Goal: Information Seeking & Learning: Learn about a topic

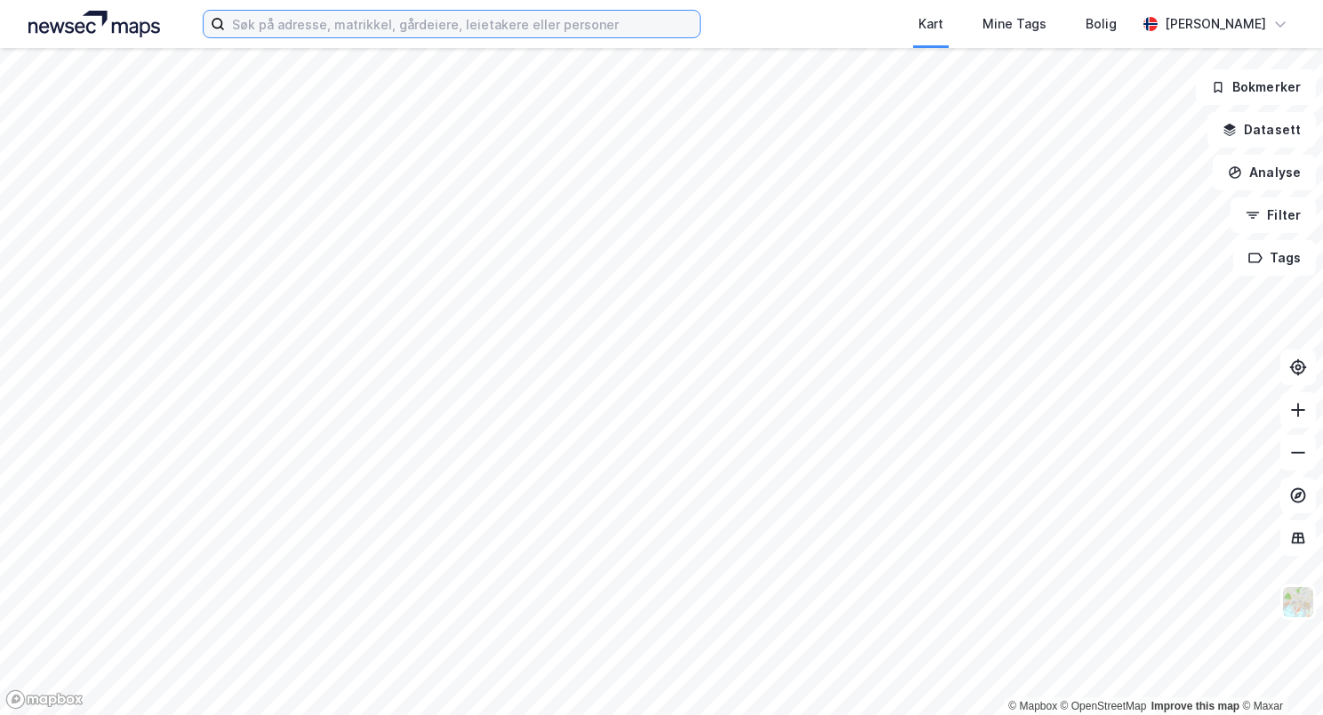
click at [400, 21] on input at bounding box center [462, 24] width 475 height 27
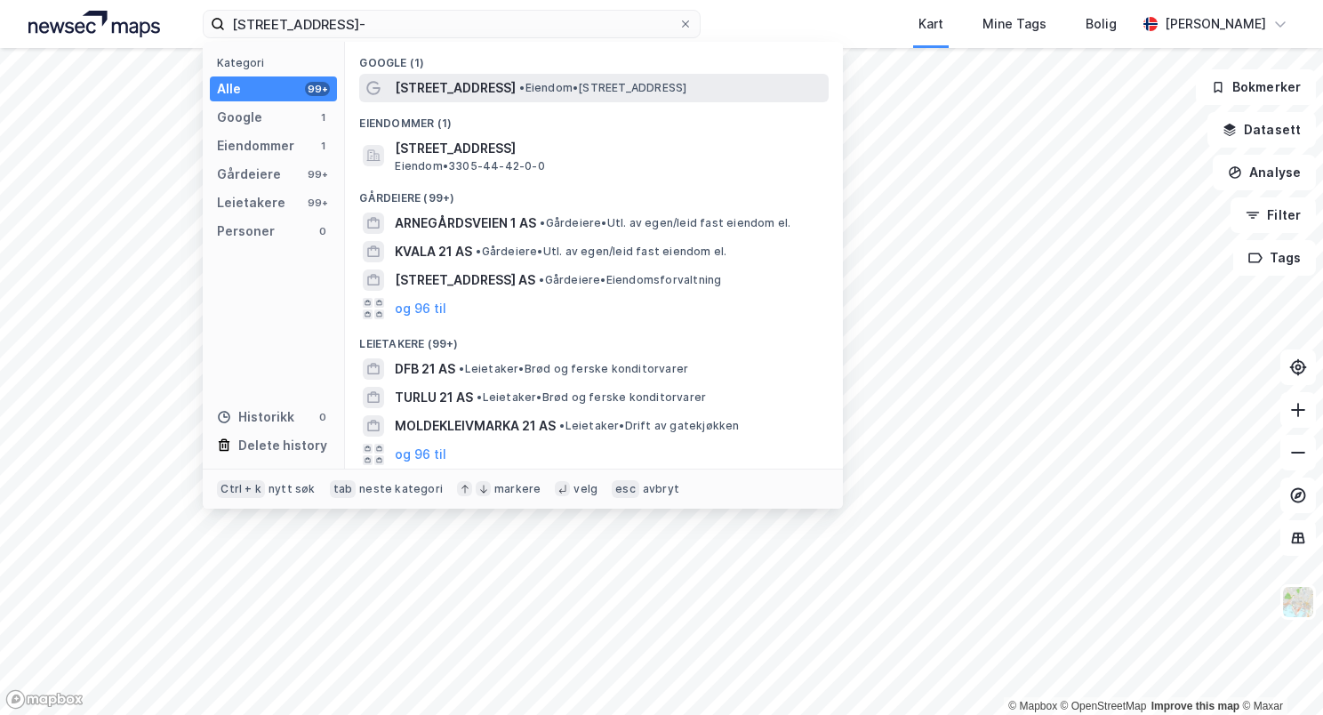
click at [519, 83] on span "•" at bounding box center [521, 87] width 5 height 13
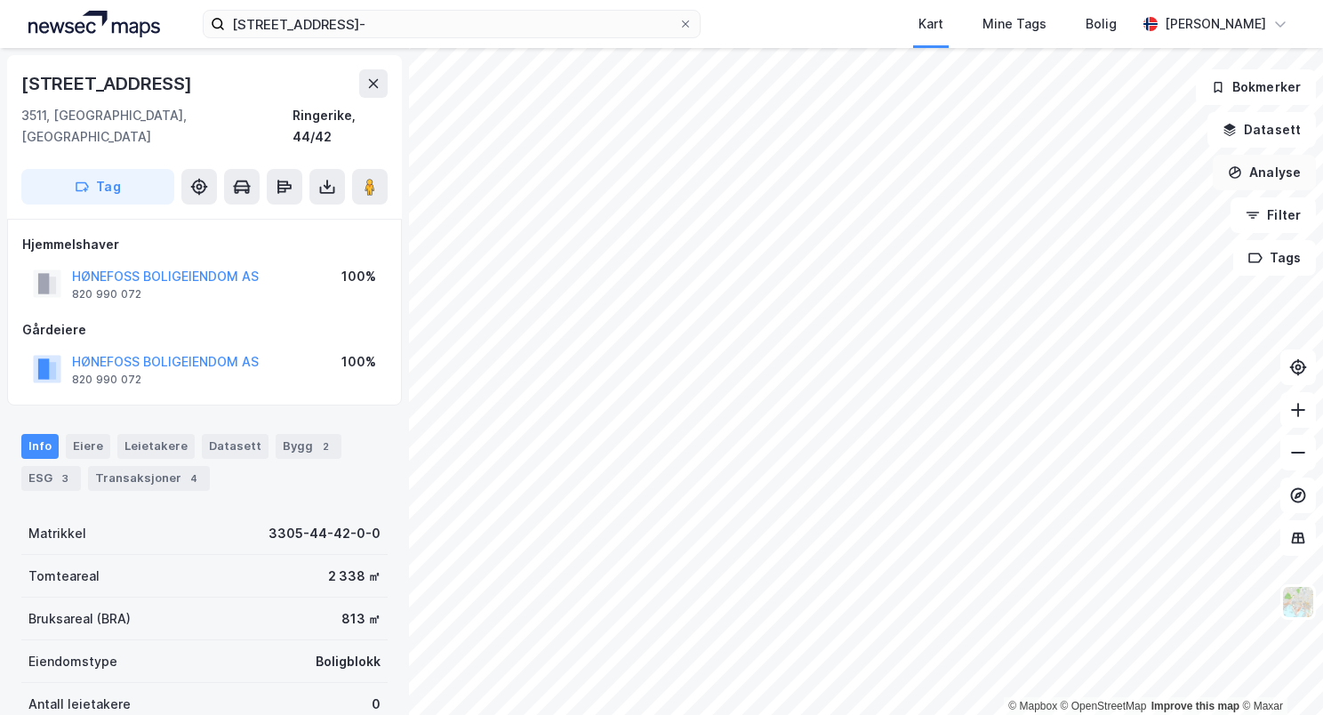
click at [1283, 167] on button "Analyse" at bounding box center [1263, 173] width 103 height 36
click at [1280, 133] on button "Datasett" at bounding box center [1261, 130] width 108 height 36
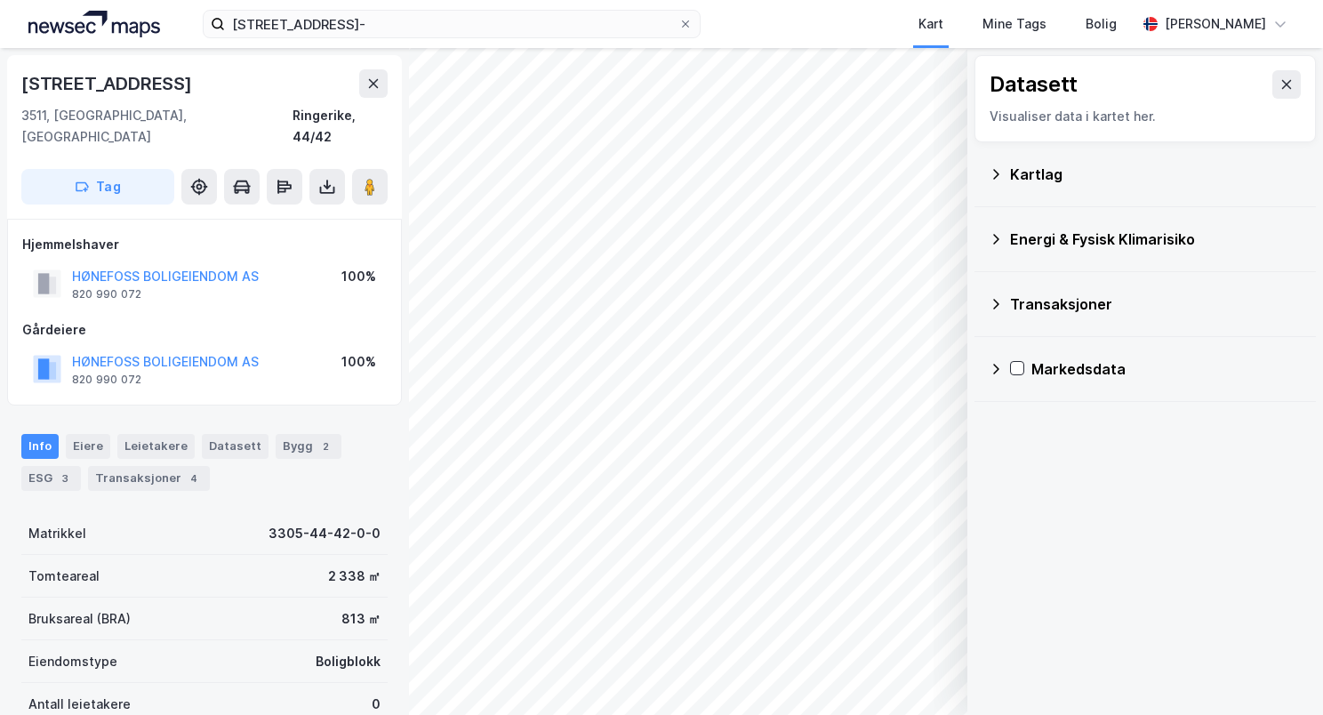
click at [994, 235] on icon at bounding box center [996, 239] width 6 height 11
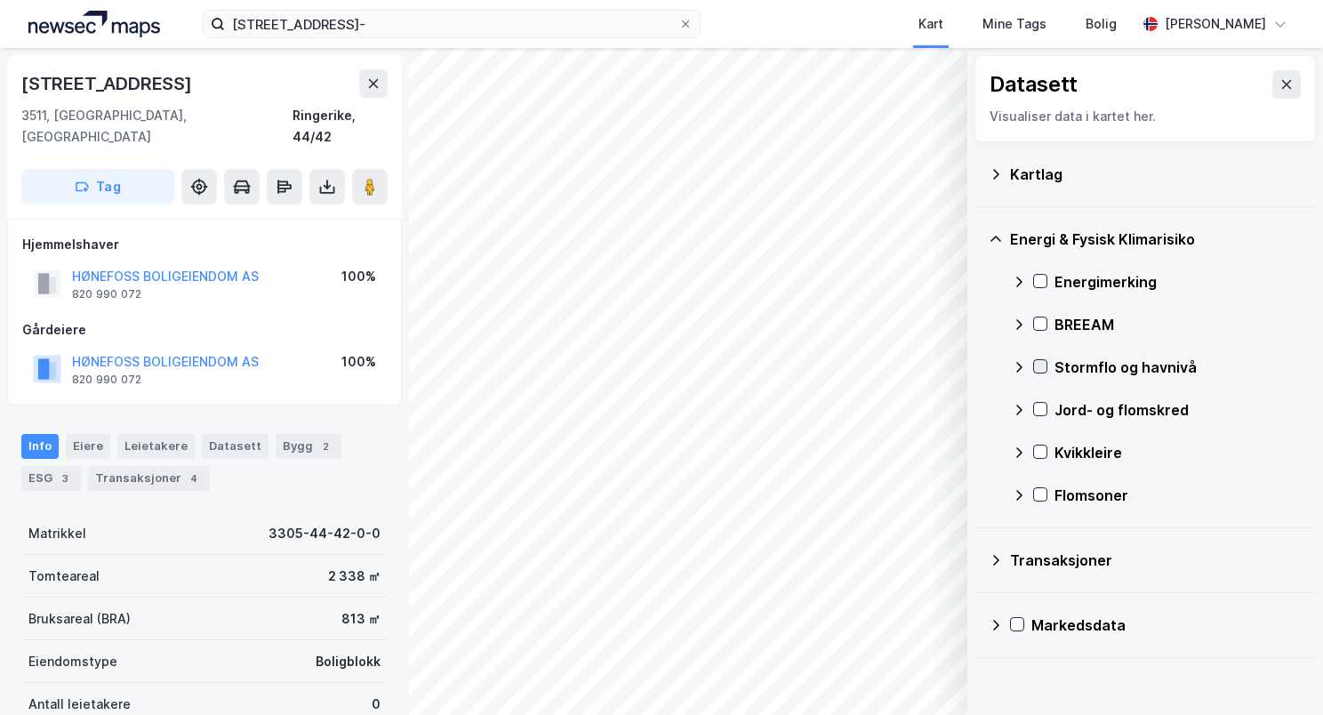
click at [1038, 368] on icon at bounding box center [1040, 367] width 10 height 6
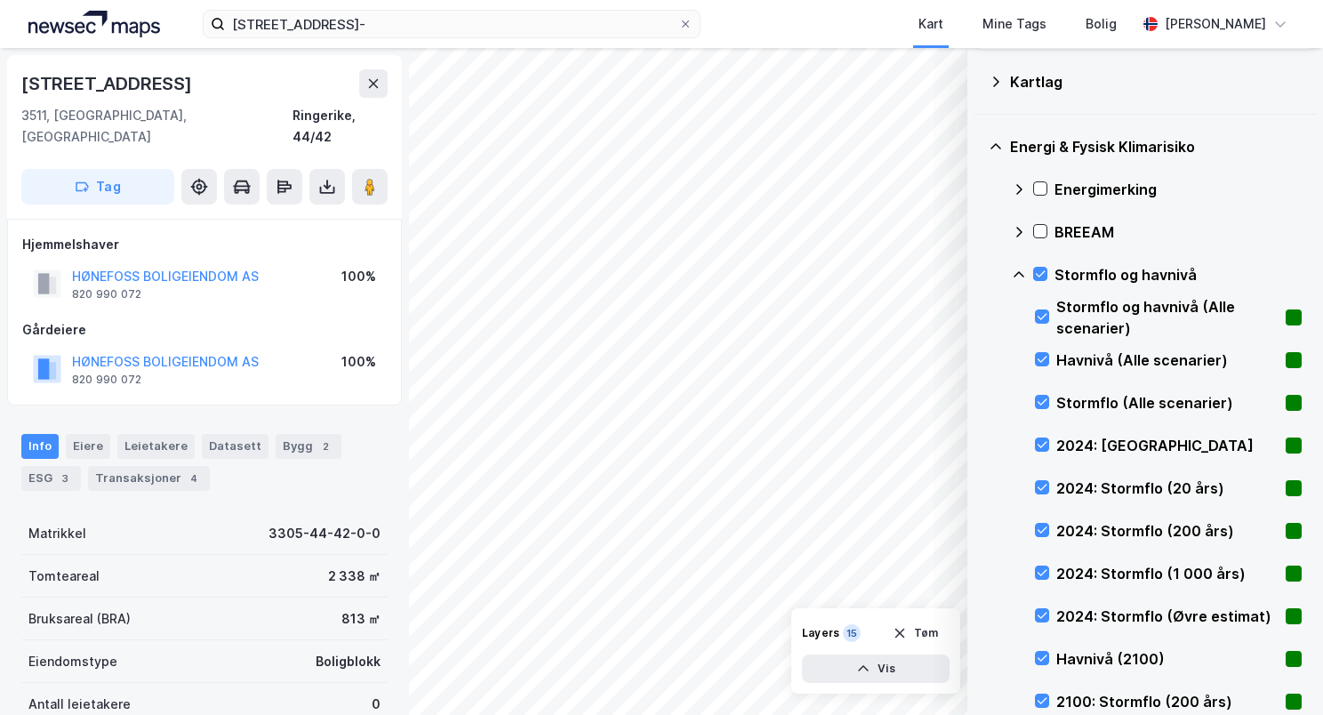
scroll to position [89, 0]
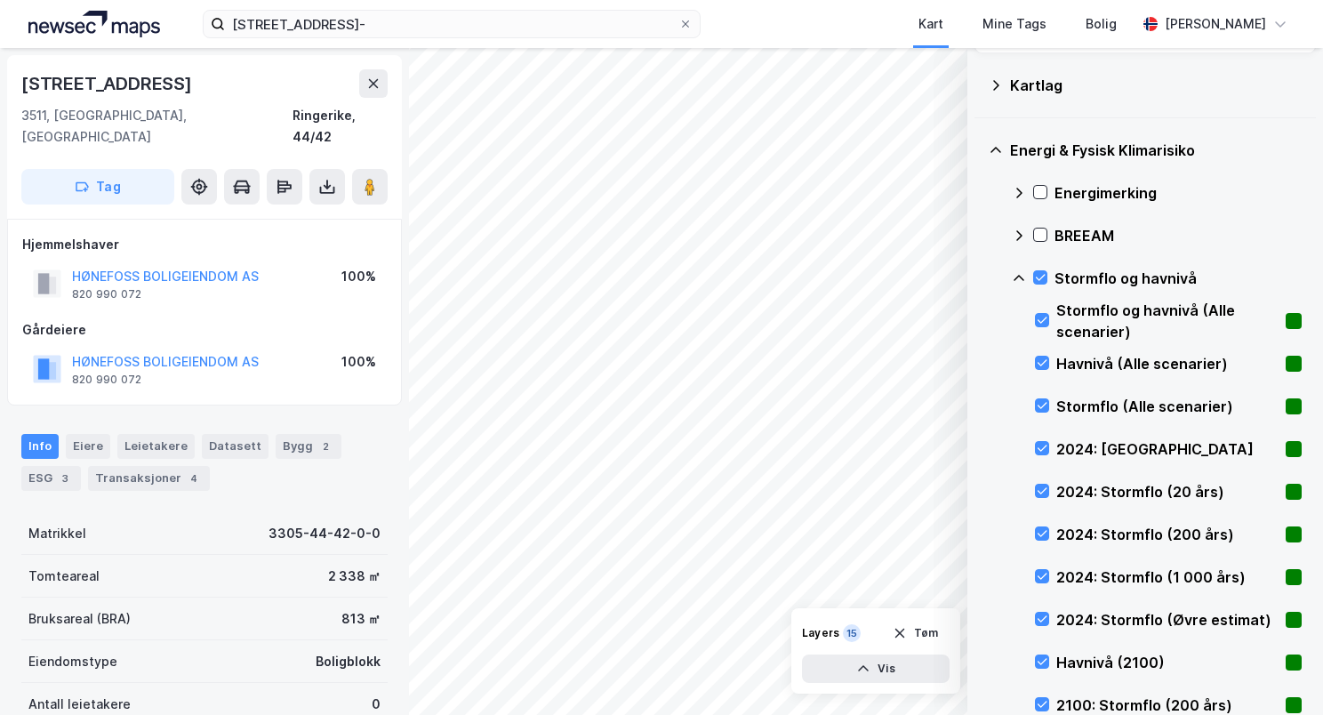
click at [1018, 275] on icon at bounding box center [1018, 278] width 11 height 6
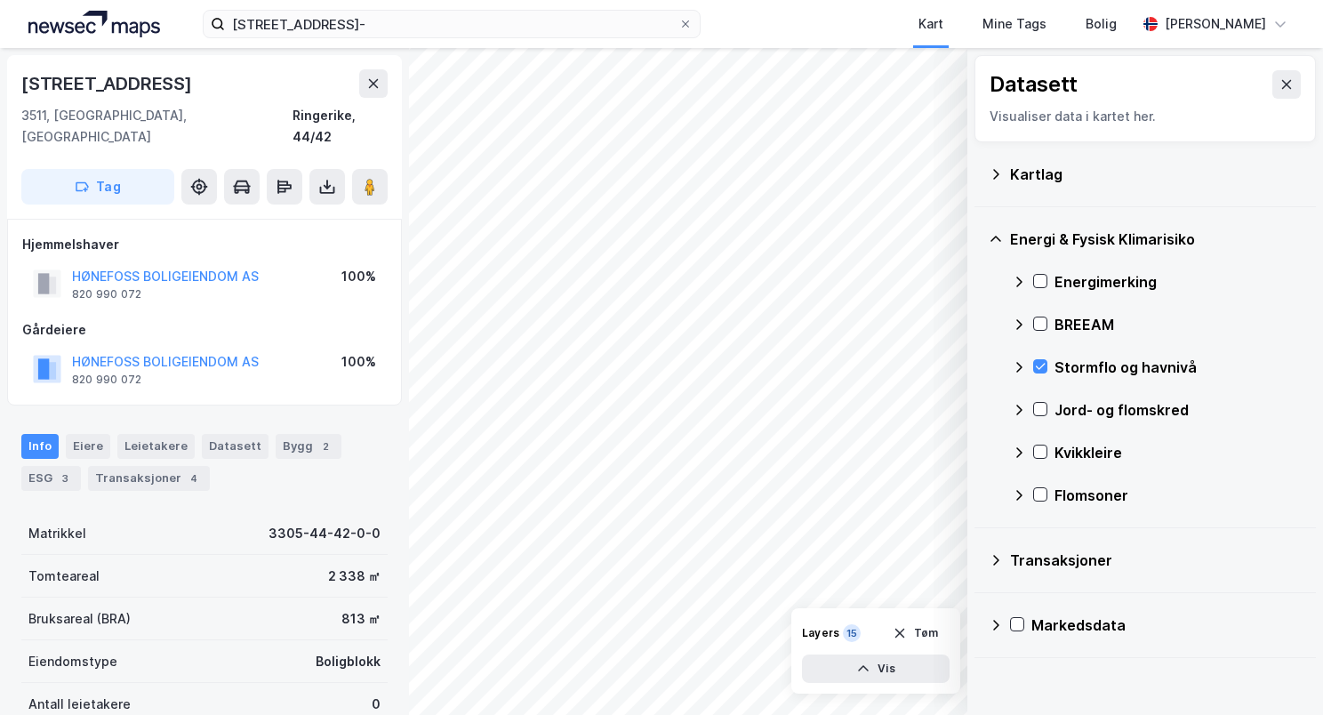
scroll to position [0, 0]
click at [1040, 411] on icon at bounding box center [1040, 409] width 12 height 12
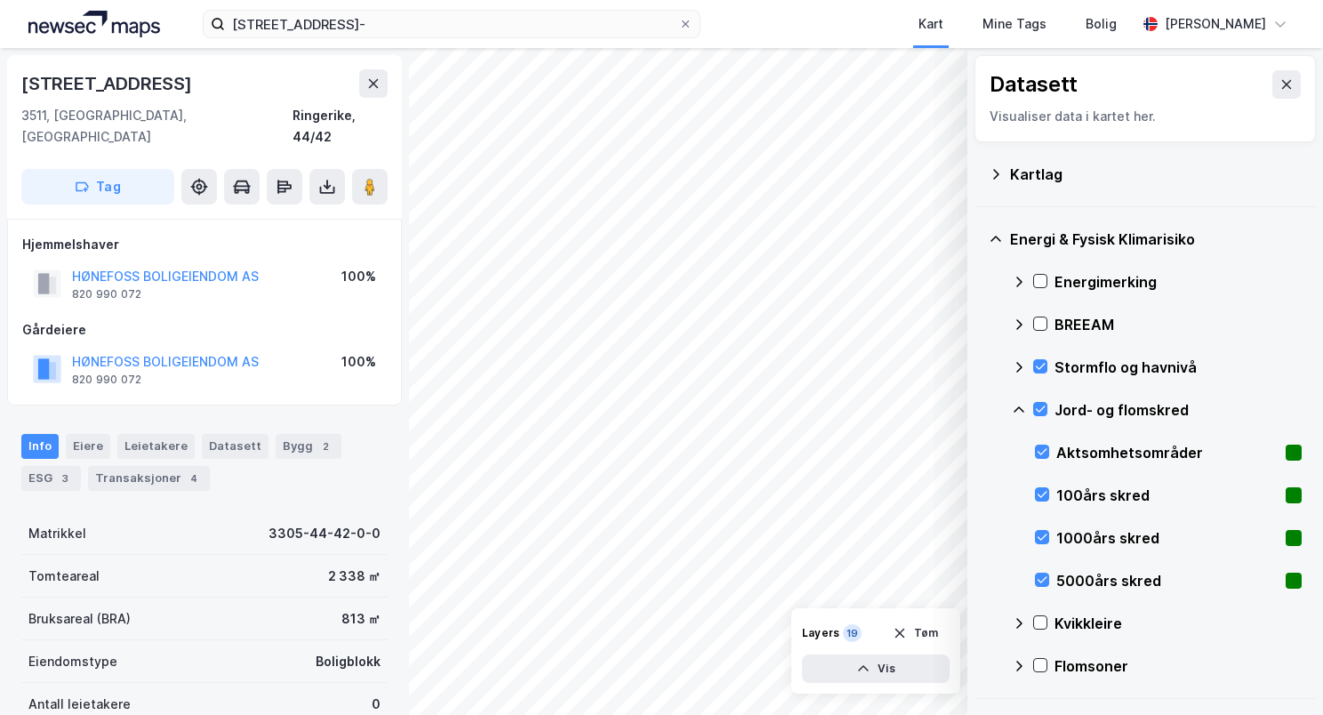
click at [1020, 407] on icon at bounding box center [1018, 409] width 11 height 6
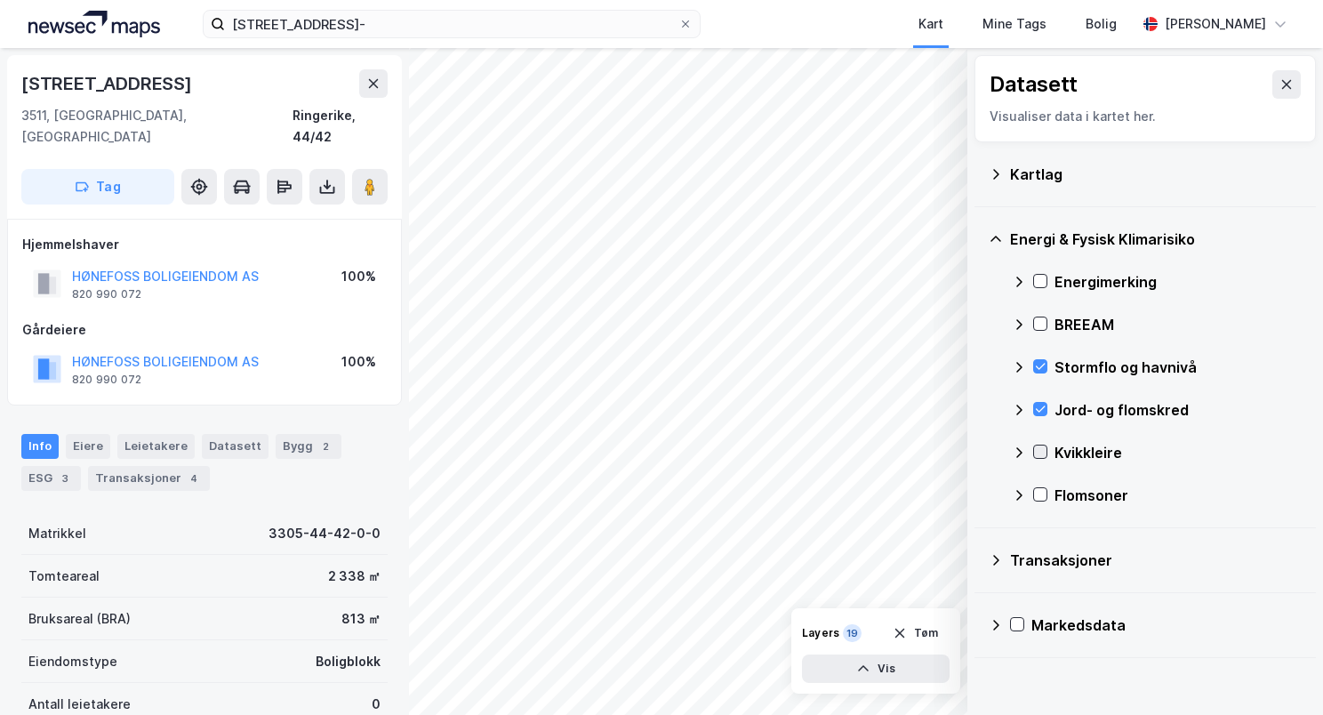
click at [1039, 452] on icon at bounding box center [1040, 452] width 10 height 6
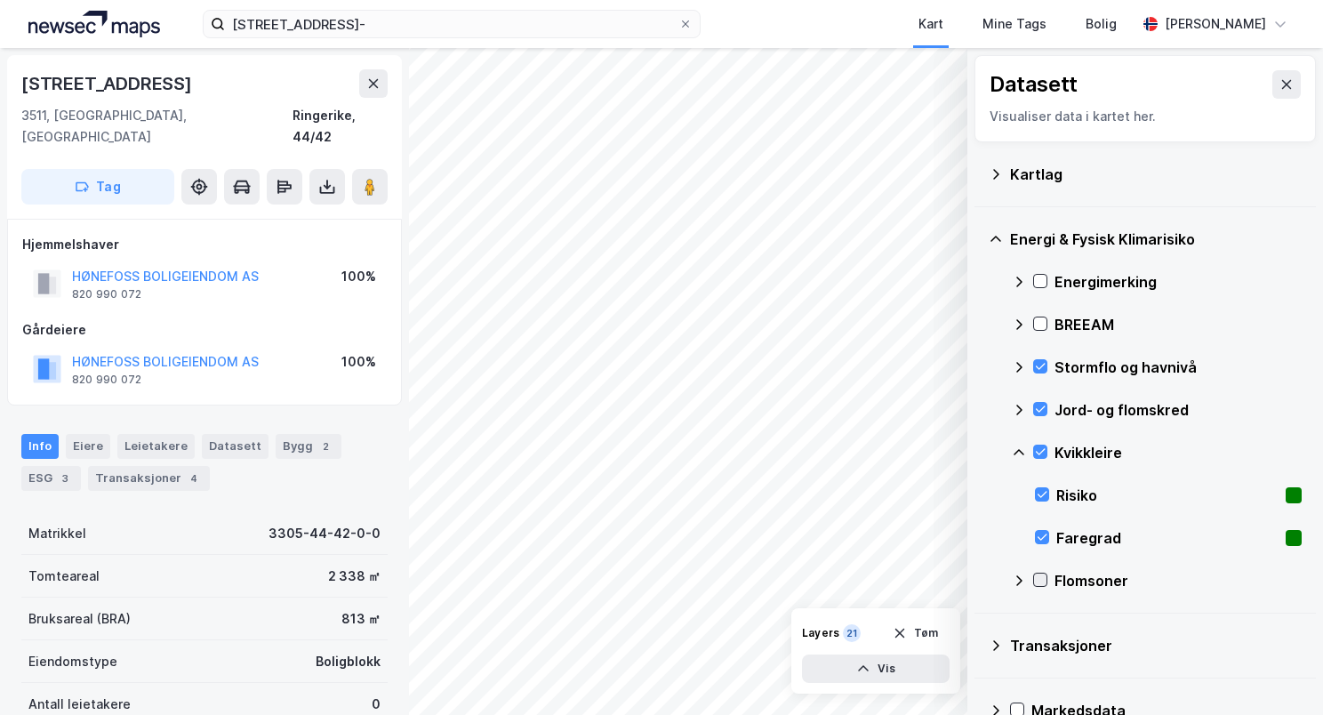
click at [1042, 579] on icon at bounding box center [1040, 580] width 10 height 6
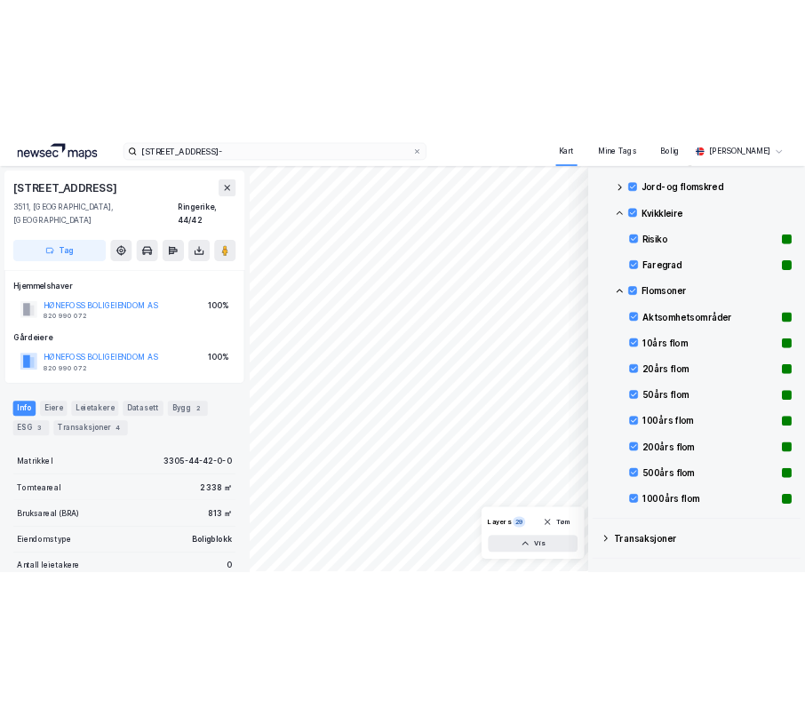
scroll to position [375, 0]
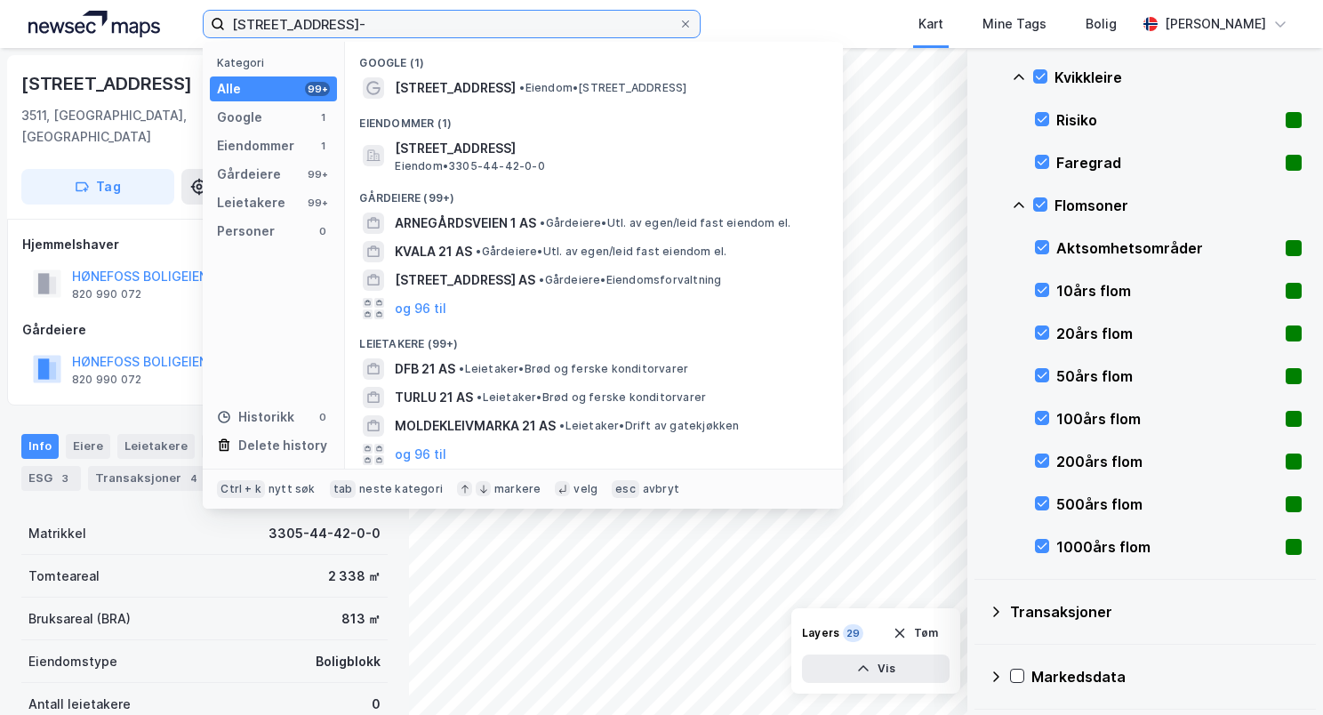
drag, startPoint x: 268, startPoint y: 32, endPoint x: 243, endPoint y: 33, distance: 25.8
click at [243, 33] on input "arnegårdsveien 21-" at bounding box center [451, 24] width 453 height 27
type input "a"
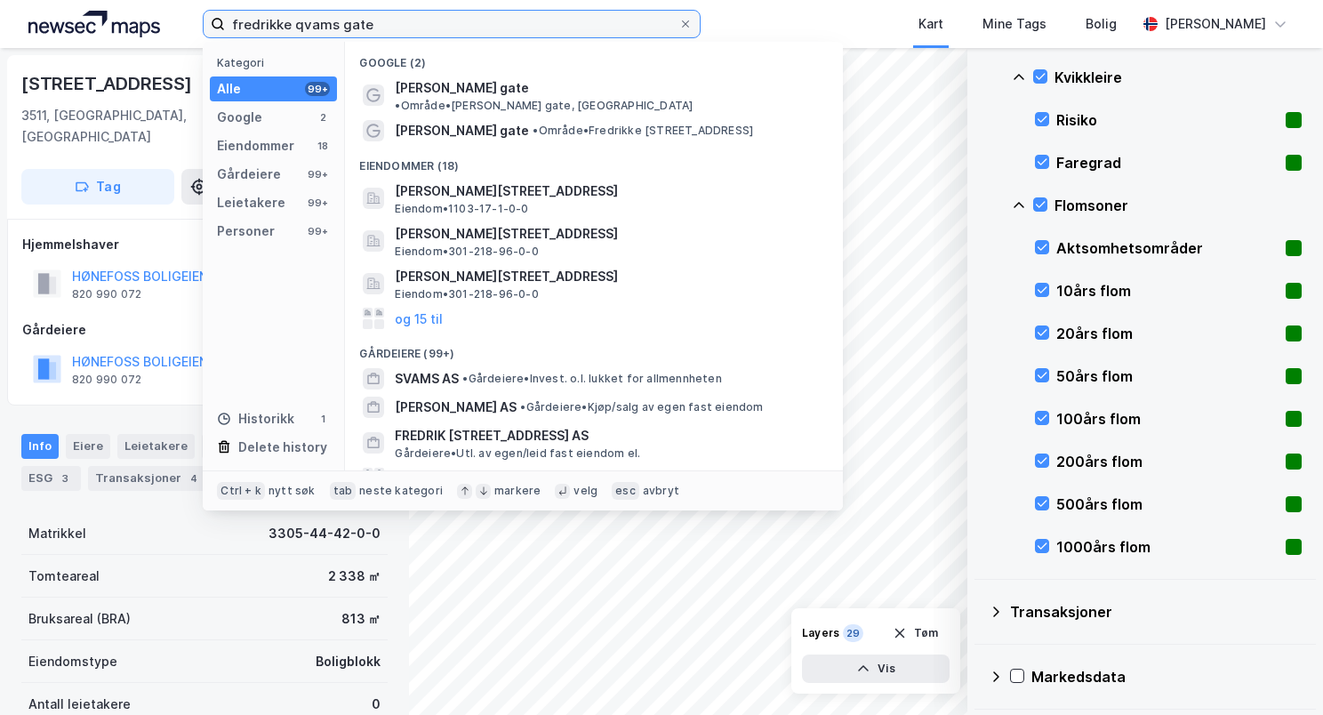
click at [396, 28] on input "fredrikke qvams gate" at bounding box center [451, 24] width 453 height 27
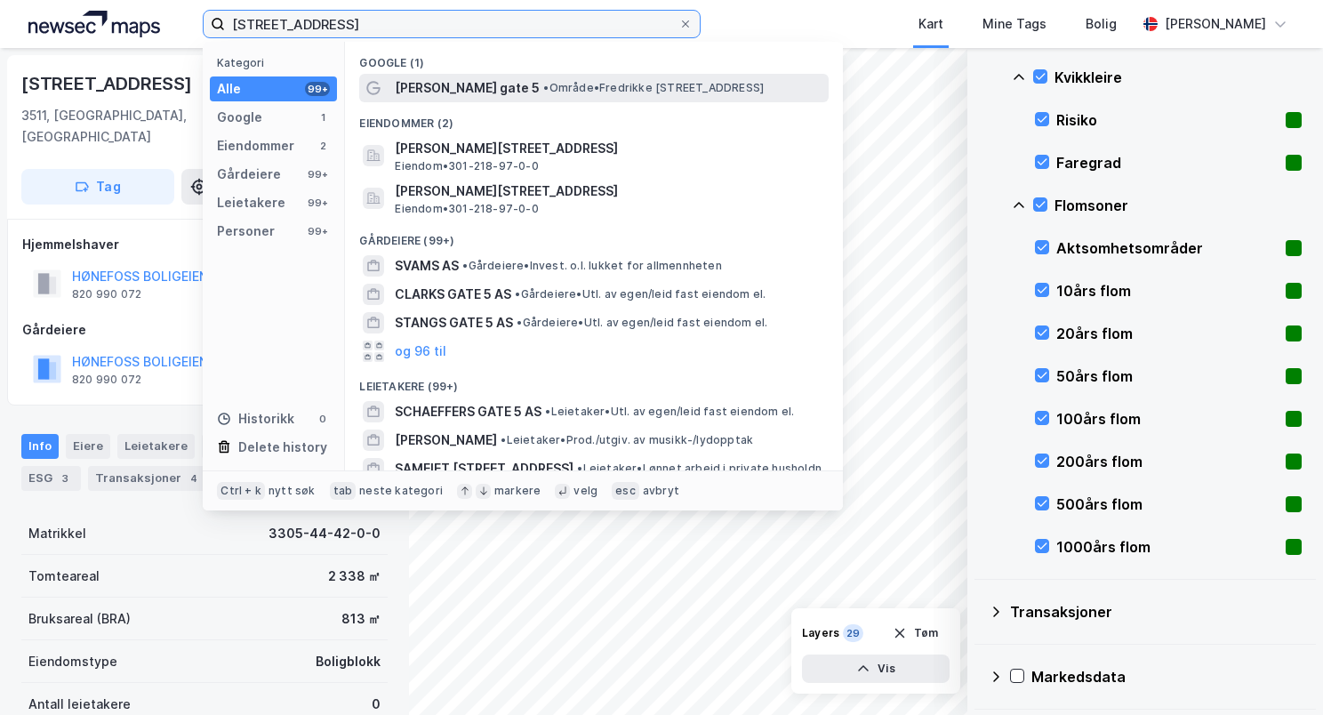
type input "fredrikke qvams gate 5"
click at [463, 85] on span "[PERSON_NAME] gate 5" at bounding box center [467, 87] width 145 height 21
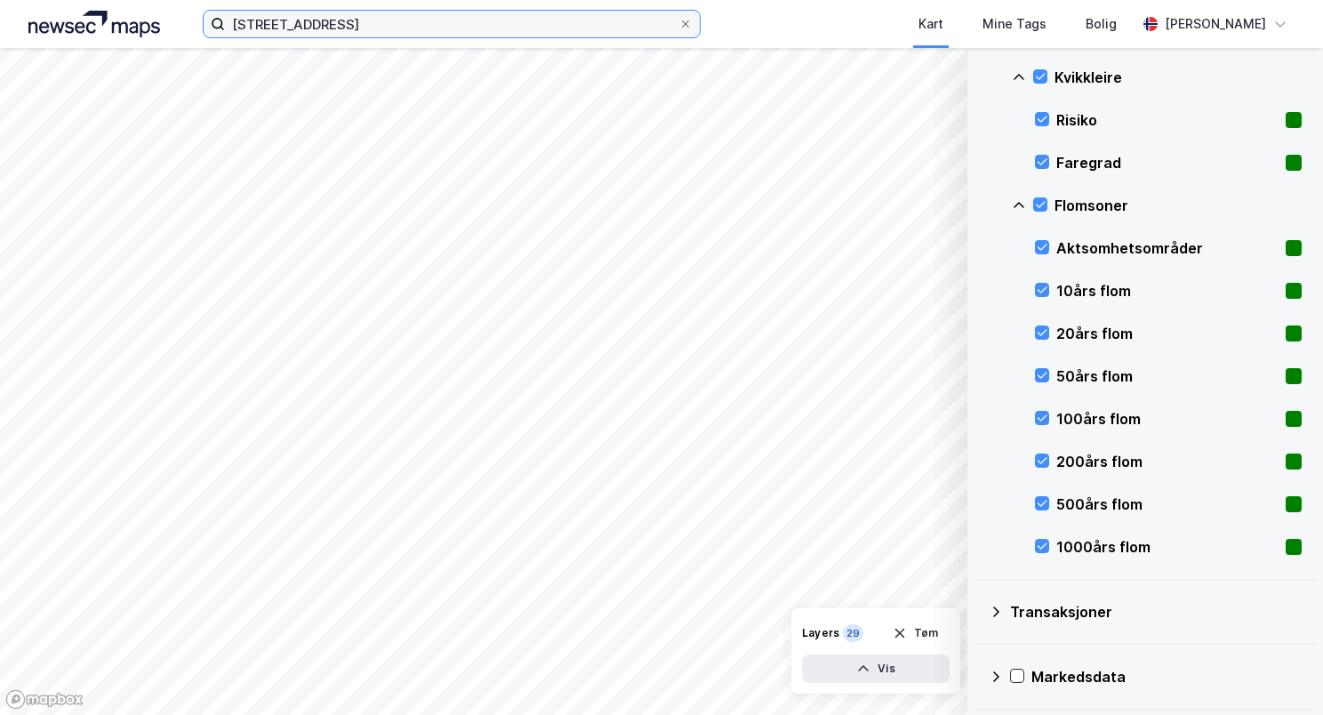
click at [390, 30] on input "fredrikke qvams gate 5" at bounding box center [451, 24] width 453 height 27
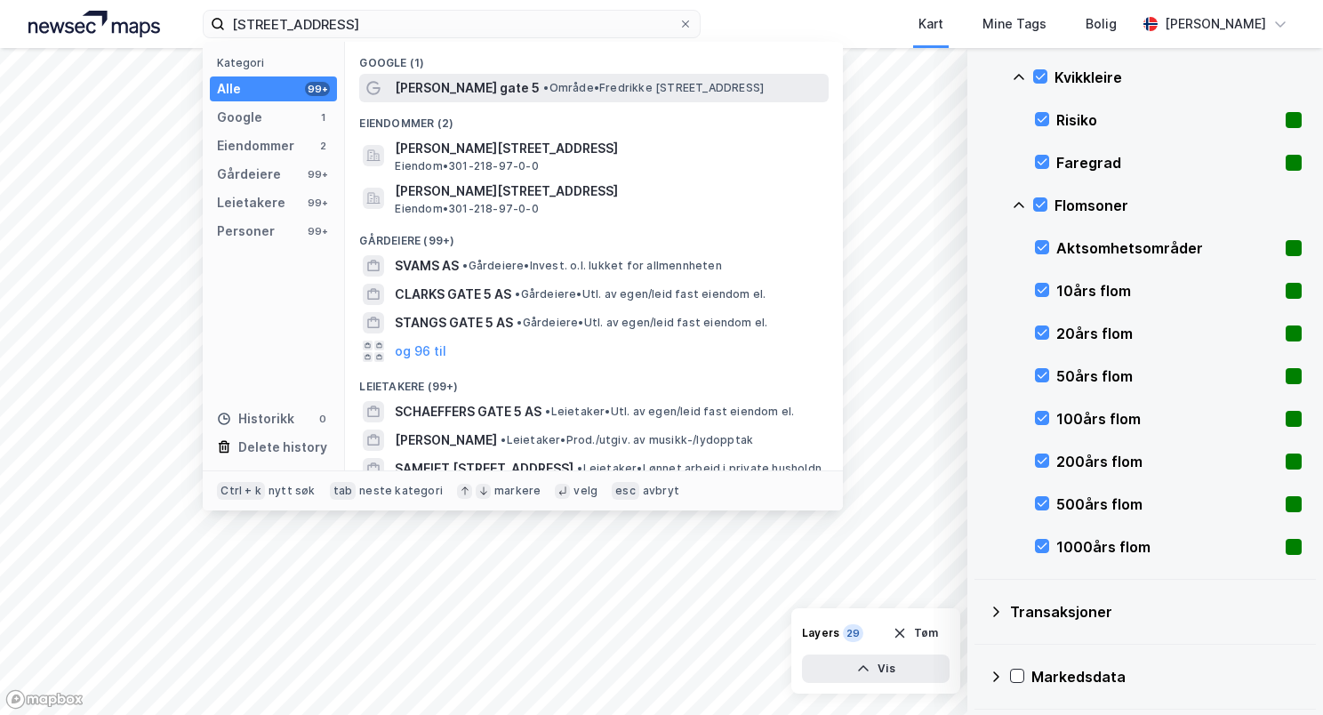
click at [472, 89] on span "[PERSON_NAME] gate 5" at bounding box center [467, 87] width 145 height 21
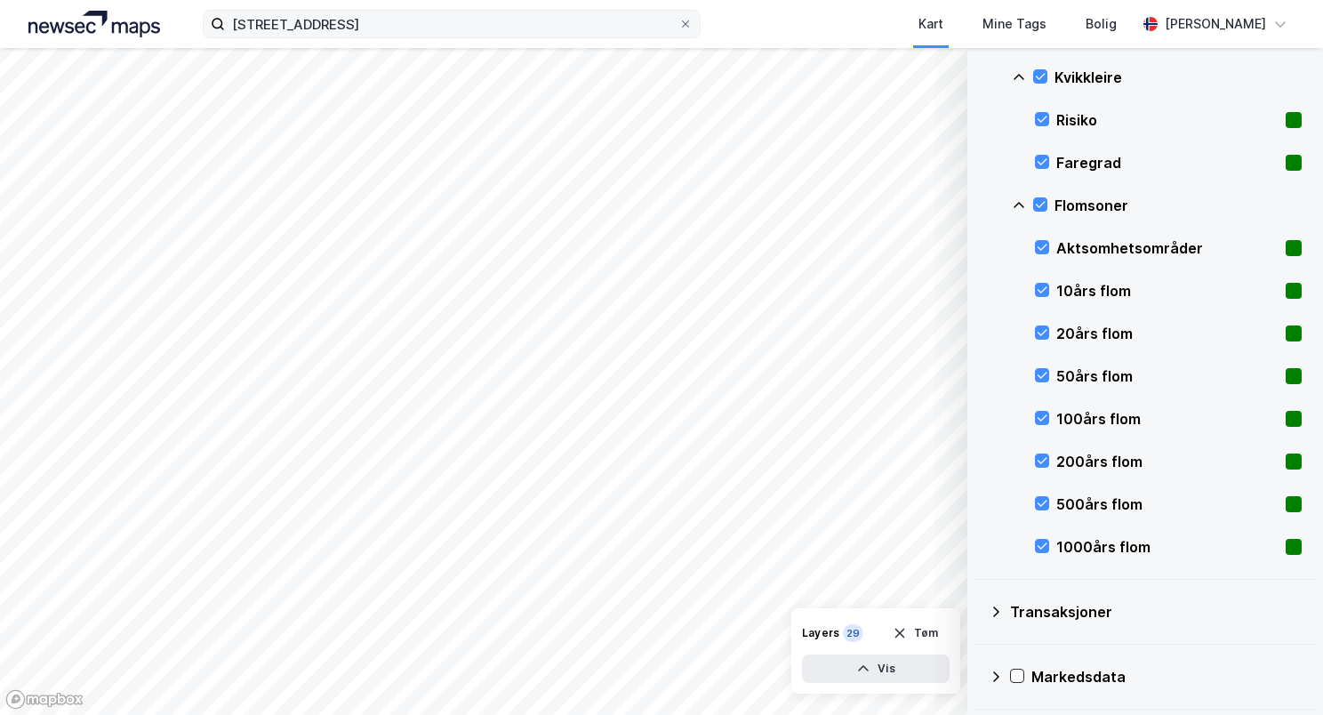
click at [432, 8] on div "fredrikke qvams gate 5 Kart Mine Tags Bolig Ingunn Moesgaard" at bounding box center [661, 24] width 1323 height 48
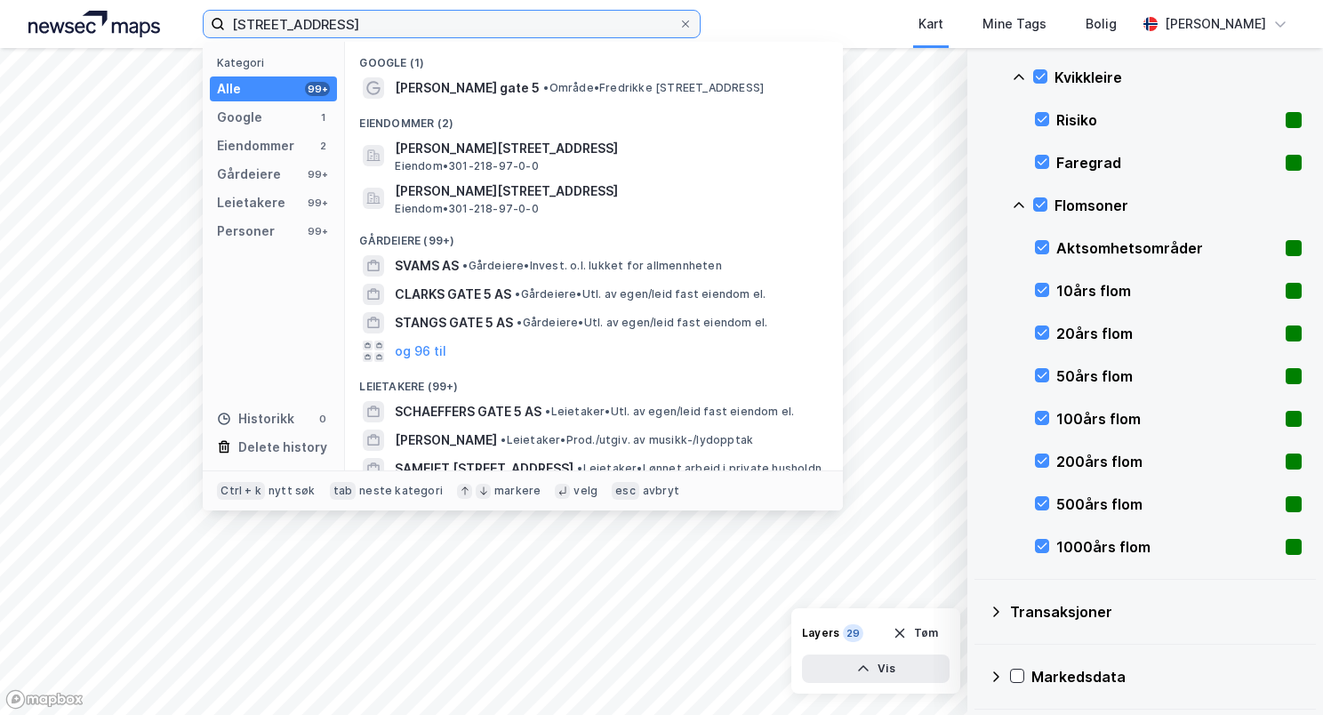
click at [430, 19] on input "fredrikke qvams gate 5" at bounding box center [451, 24] width 453 height 27
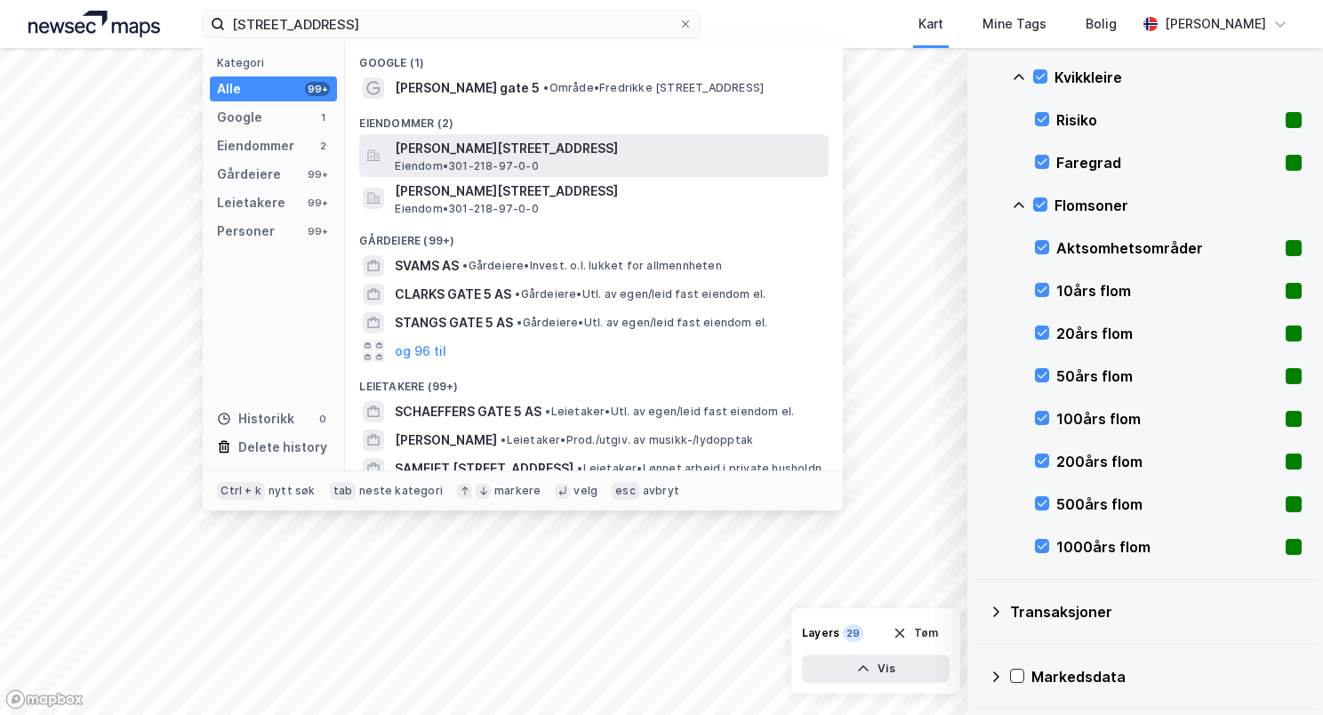
click at [468, 156] on span "[PERSON_NAME][STREET_ADDRESS]" at bounding box center [608, 148] width 427 height 21
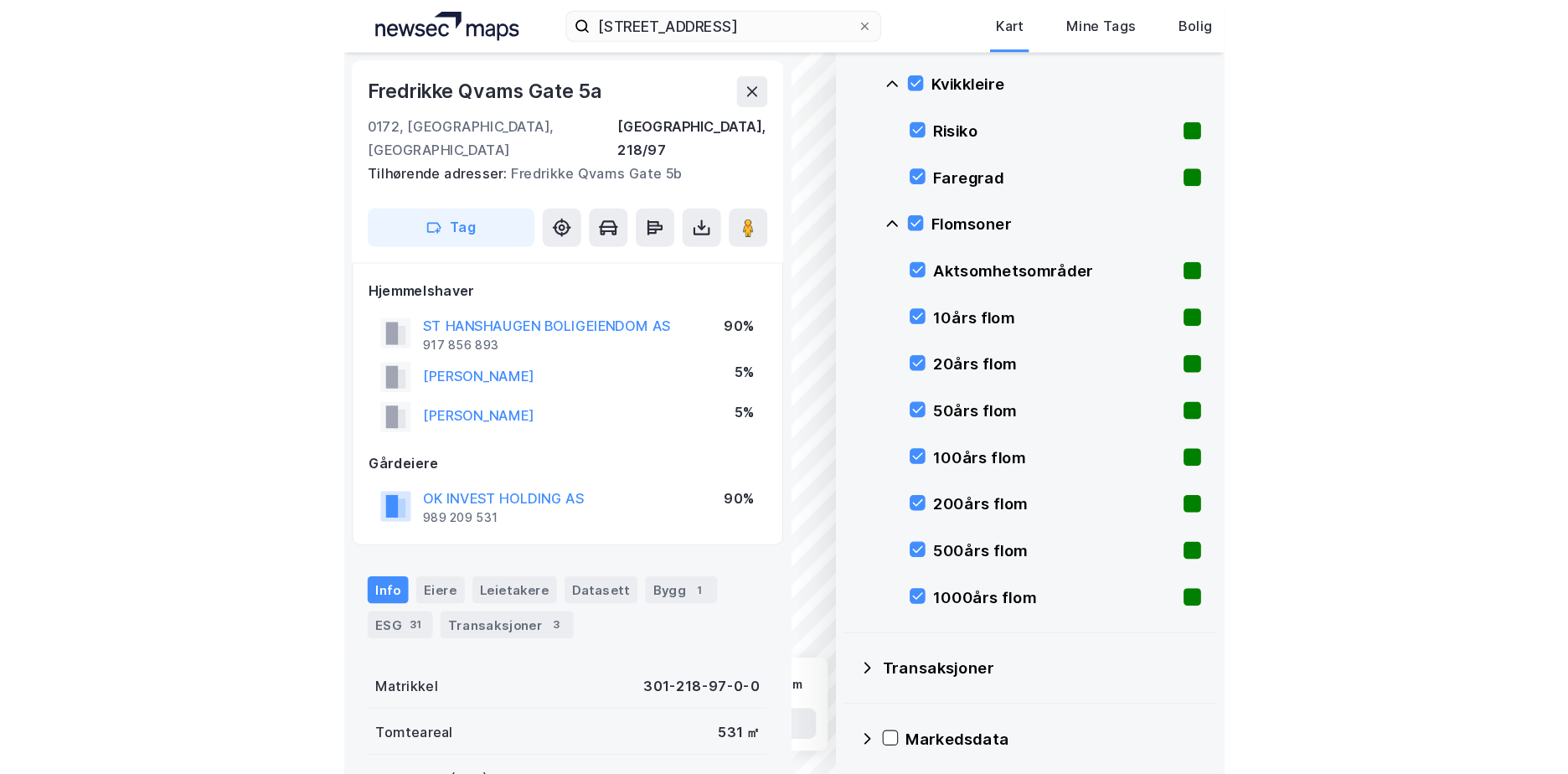
scroll to position [255, 0]
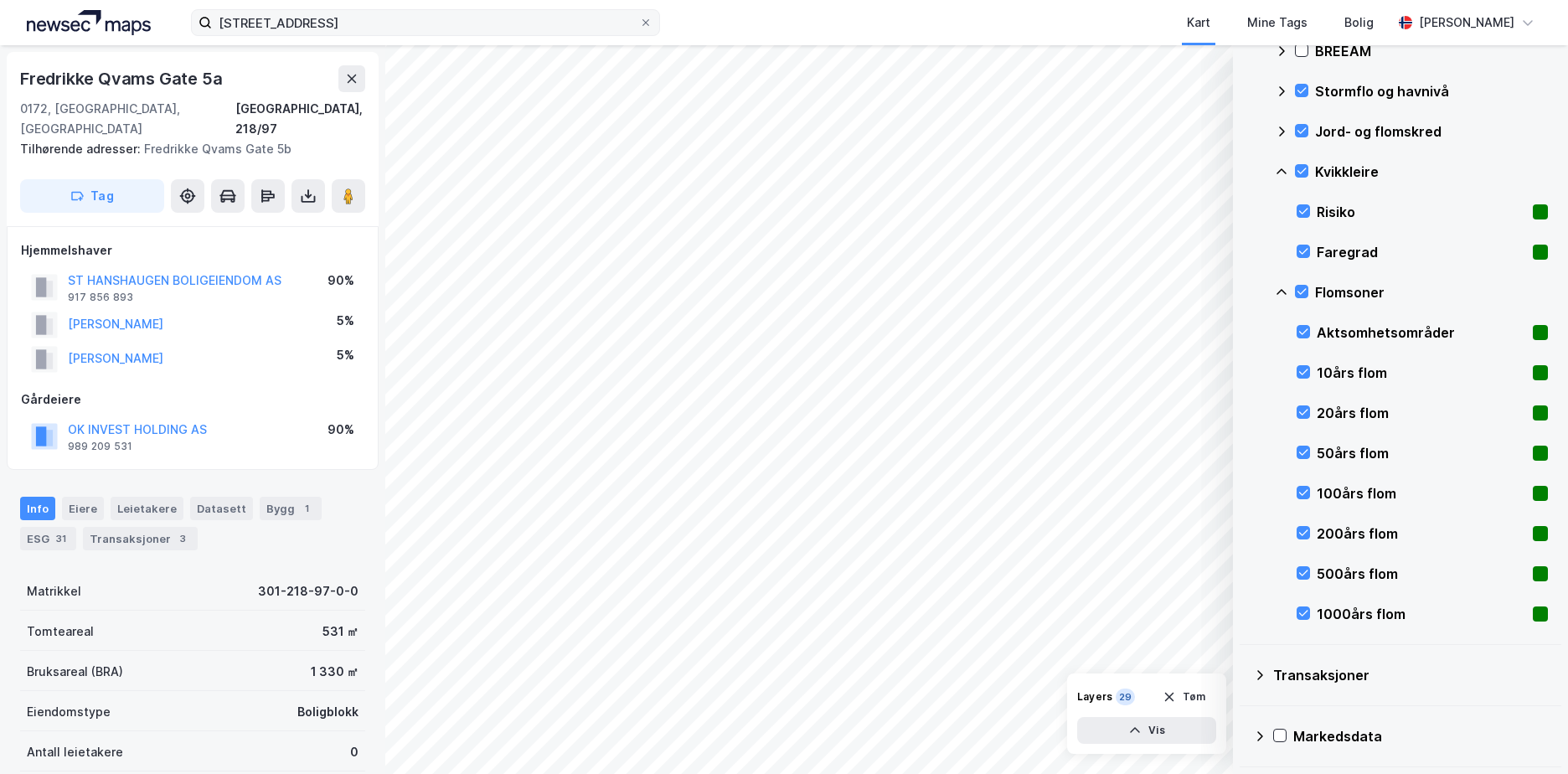
click at [403, 11] on label "fredrikke qvams gate 5" at bounding box center [426, 23] width 469 height 26
click at [403, 11] on input "fredrikke qvams gate 5" at bounding box center [425, 23] width 427 height 25
click at [106, 79] on div "Fredrikke Qvams Gate 5a" at bounding box center [122, 78] width 205 height 26
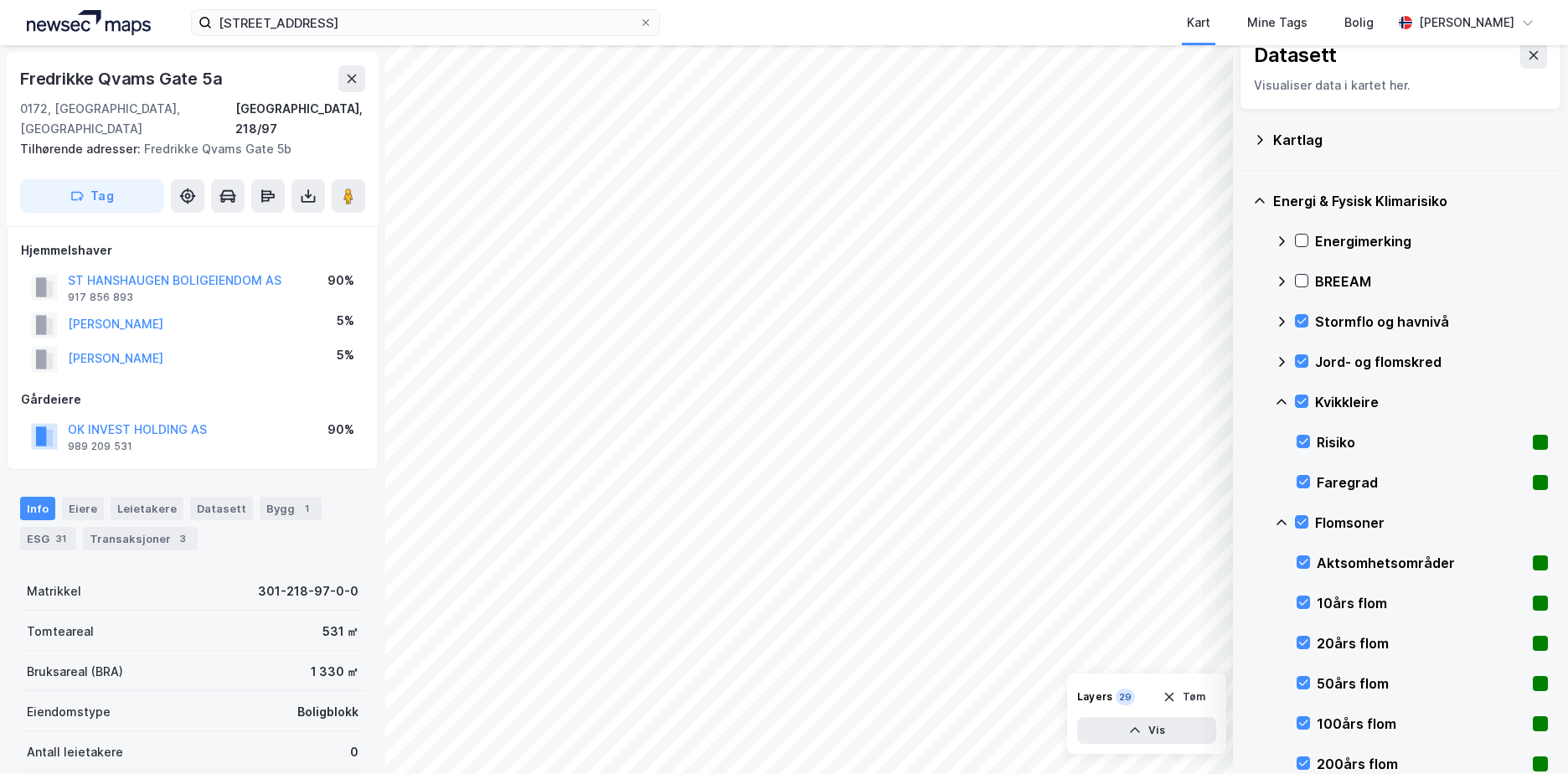
scroll to position [0, 0]
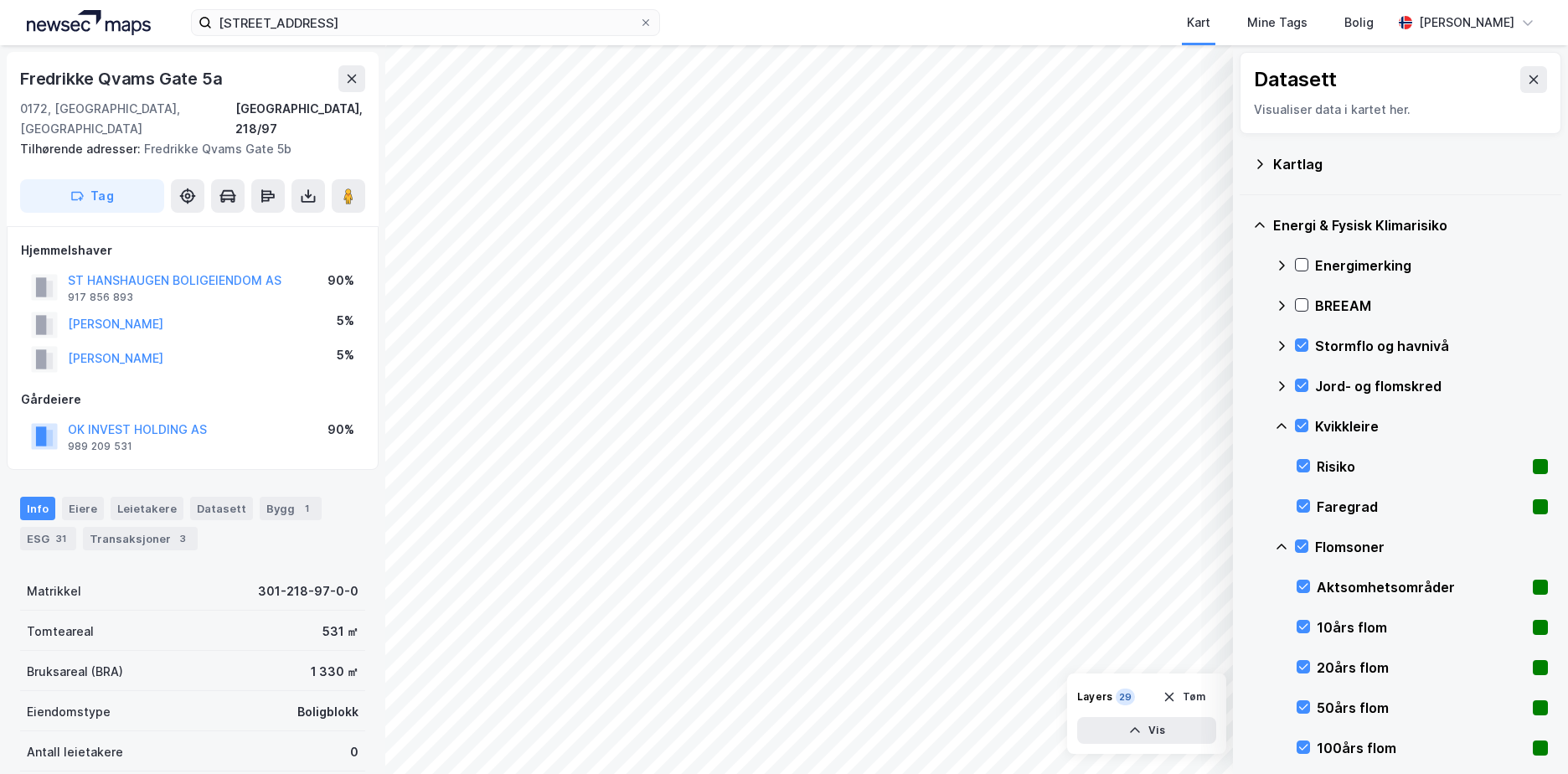
click at [1246, 227] on icon at bounding box center [1260, 225] width 13 height 13
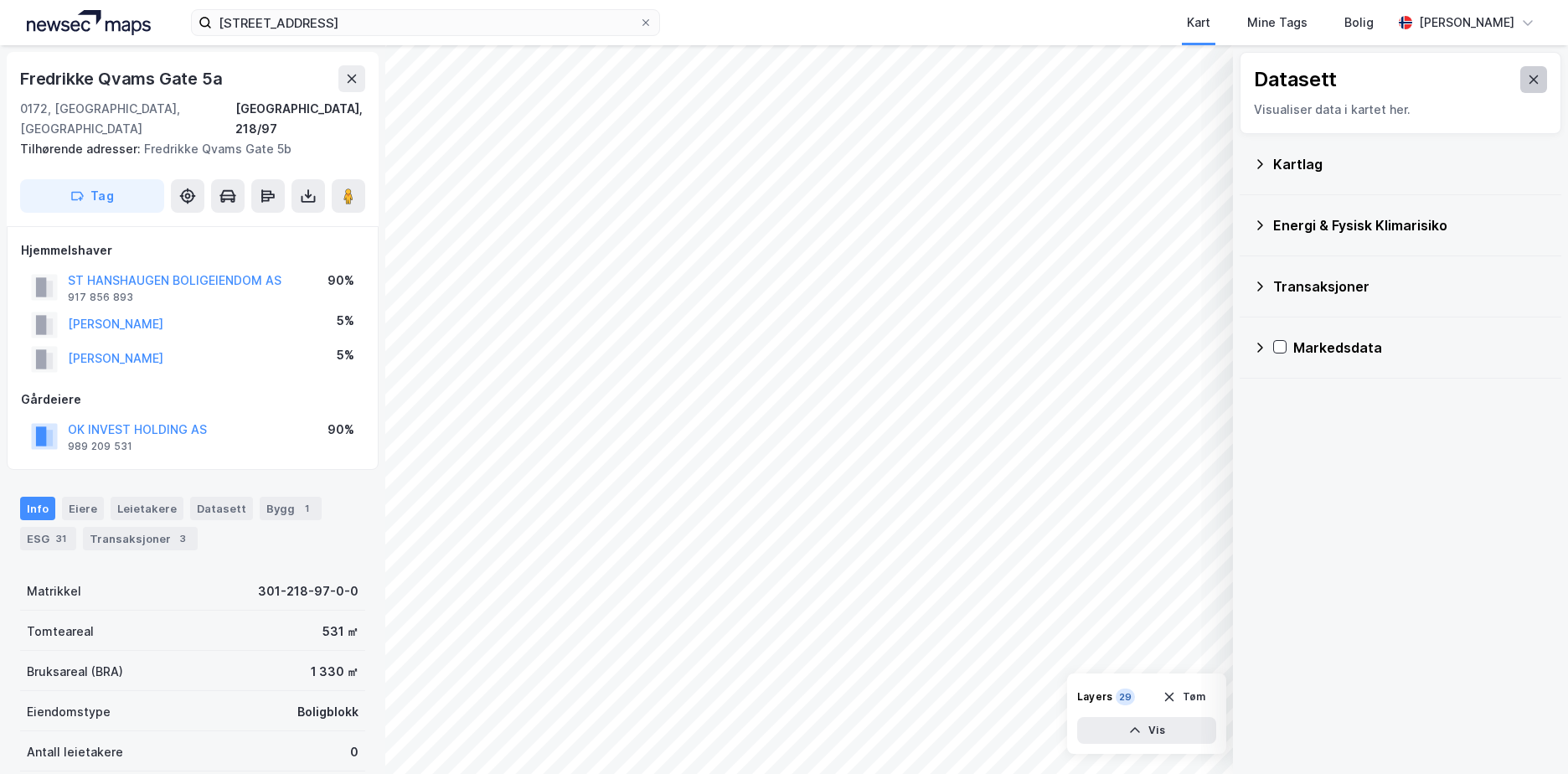
click at [1246, 84] on button at bounding box center [1533, 79] width 26 height 26
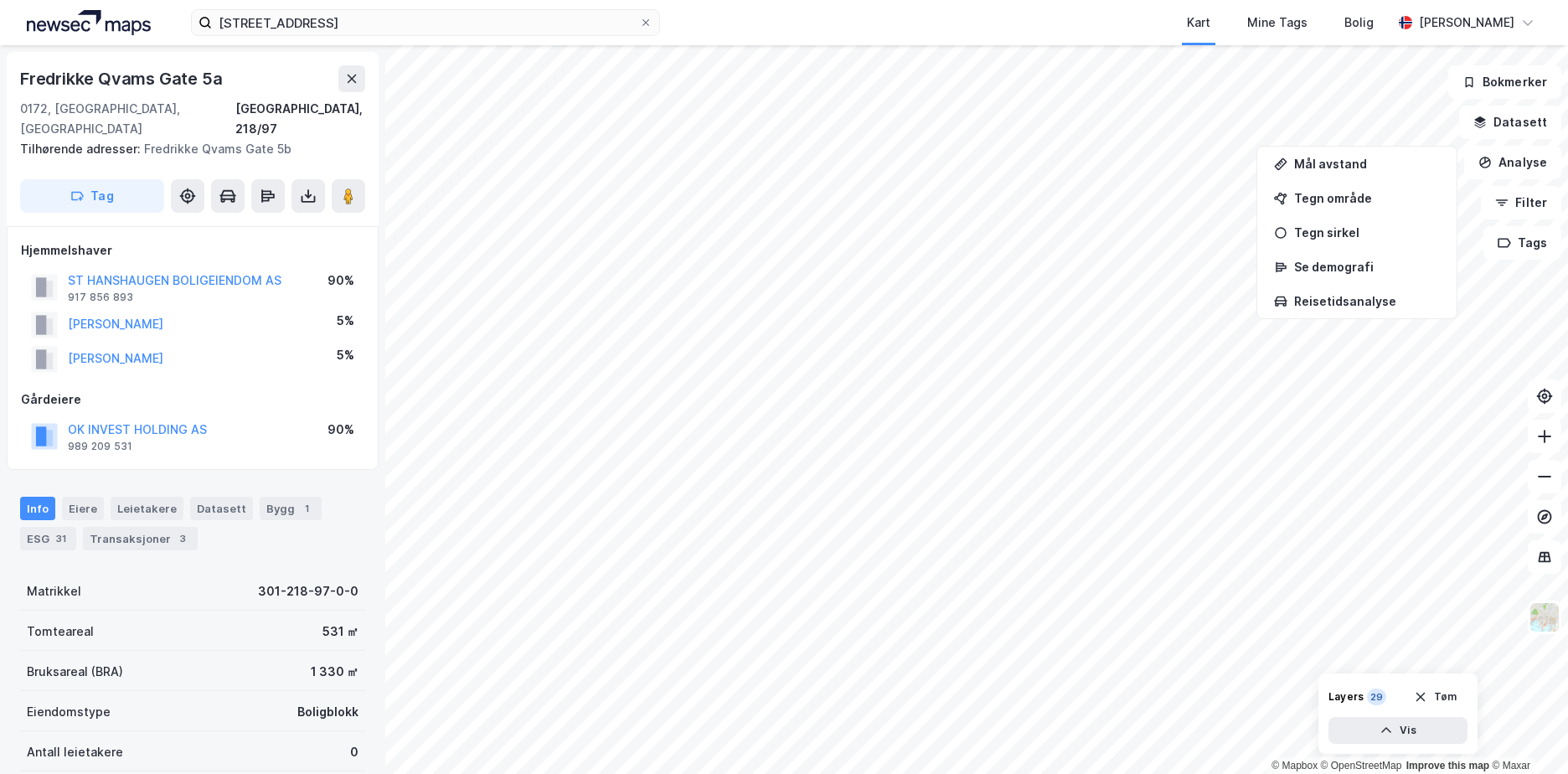
click at [121, 70] on div "Fredrikke Qvams Gate 5a" at bounding box center [122, 78] width 205 height 26
click at [384, 26] on input "fredrikke qvams gate 5" at bounding box center [425, 23] width 427 height 25
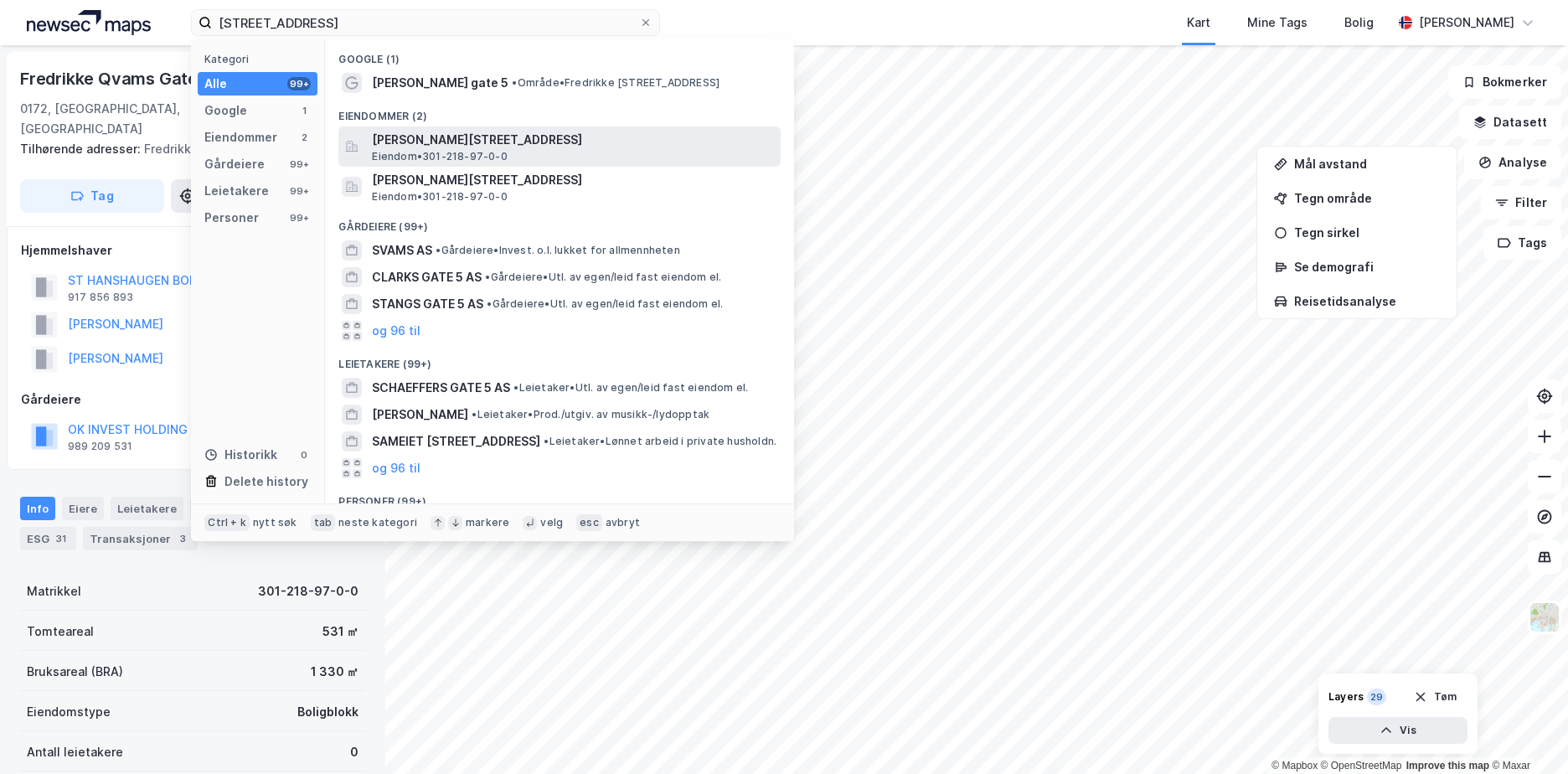
click at [426, 140] on span "[PERSON_NAME][STREET_ADDRESS]" at bounding box center [573, 140] width 402 height 20
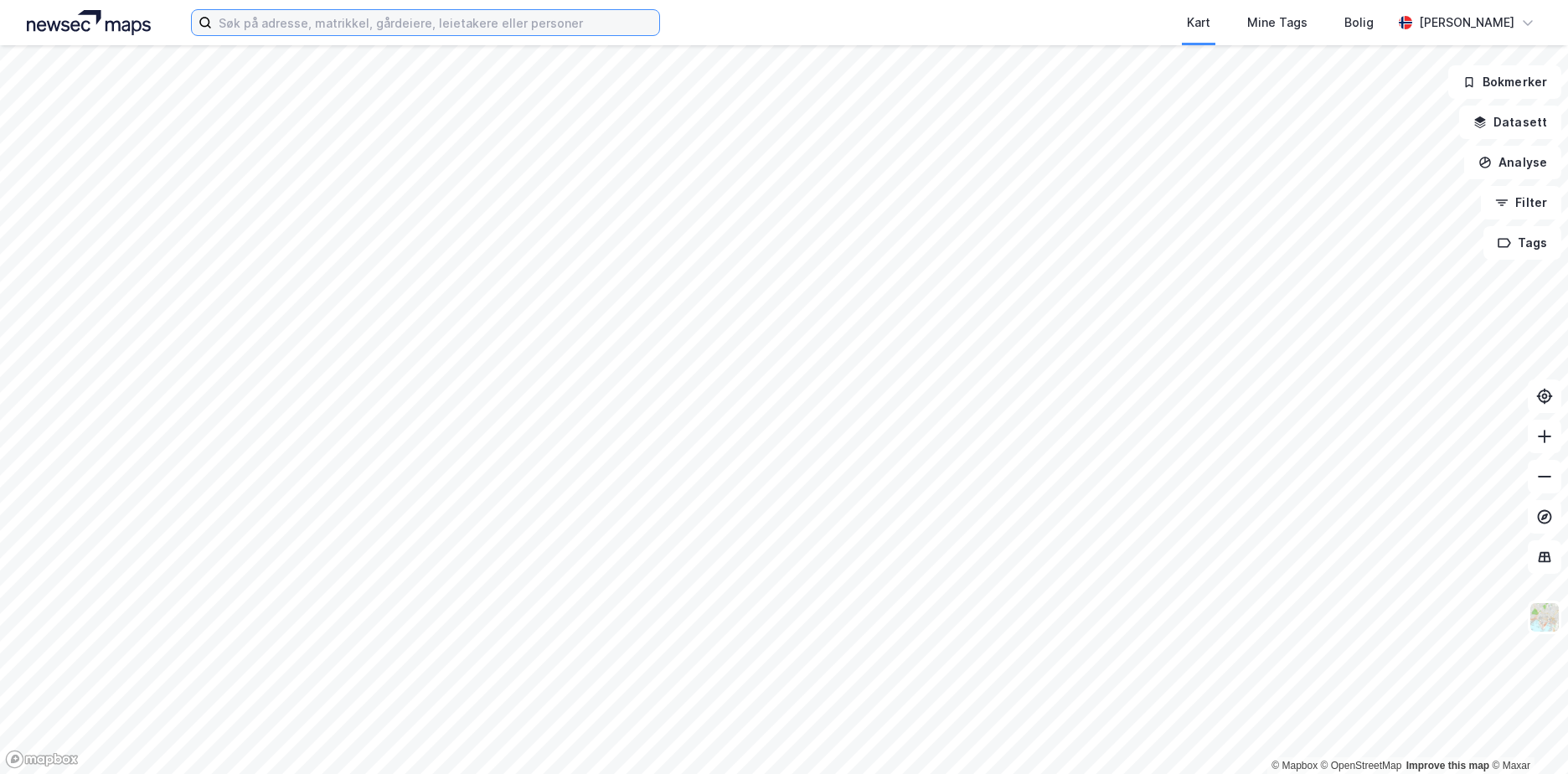
click at [400, 26] on input at bounding box center [435, 23] width 448 height 25
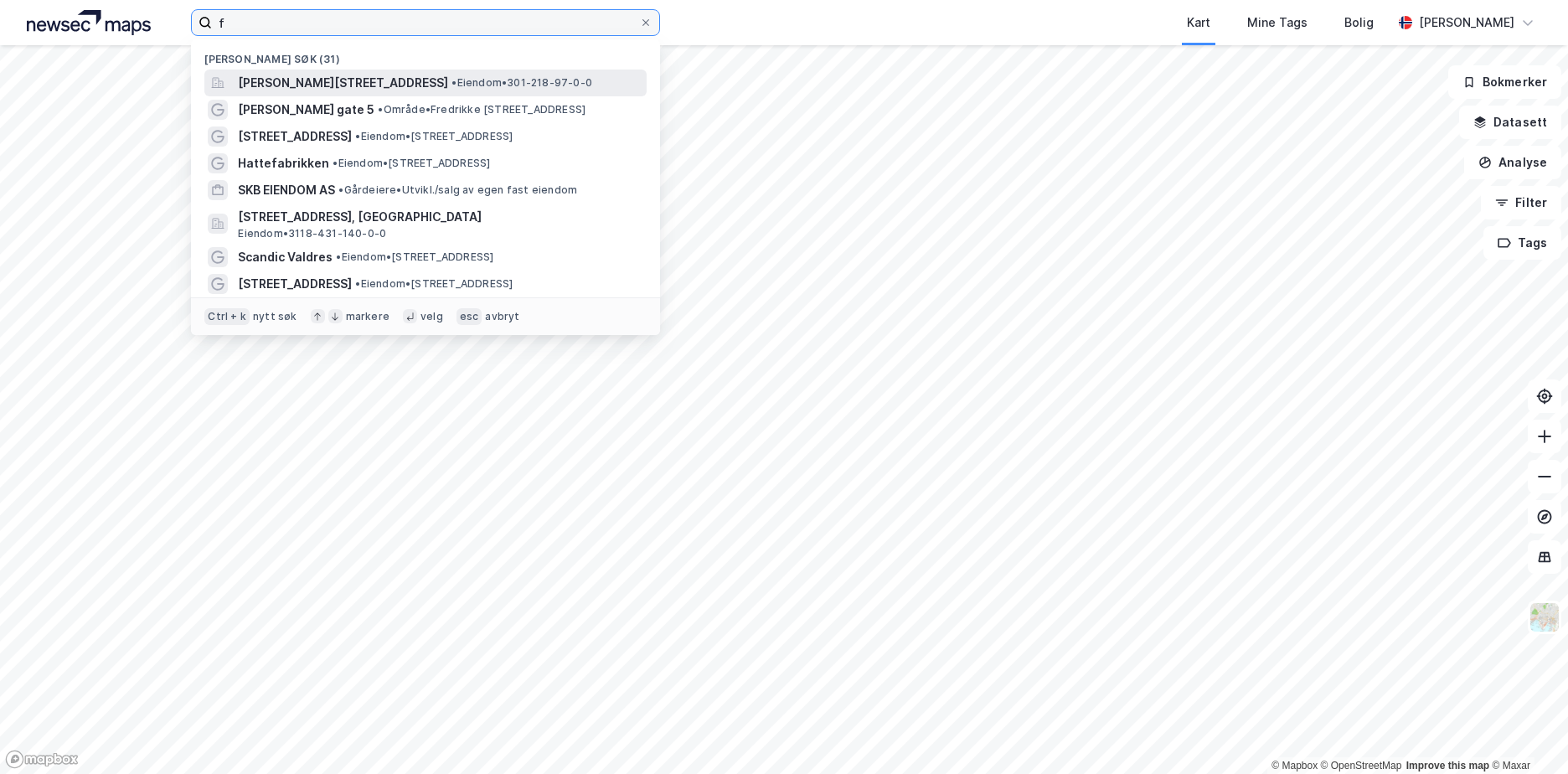
type input "f"
click at [380, 79] on span "[PERSON_NAME][STREET_ADDRESS]" at bounding box center [342, 82] width 210 height 20
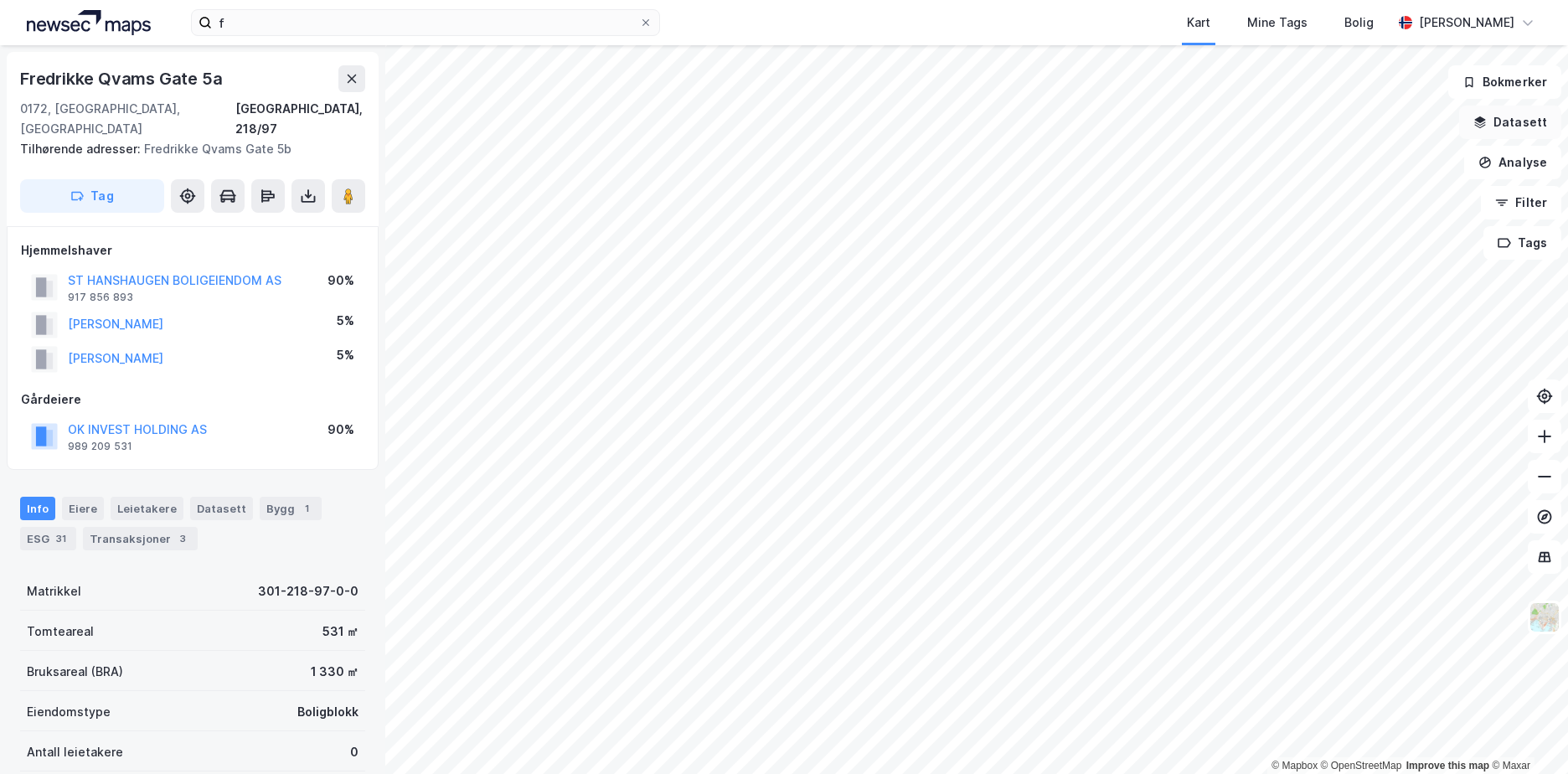
click at [1519, 117] on button "Datasett" at bounding box center [1510, 123] width 102 height 34
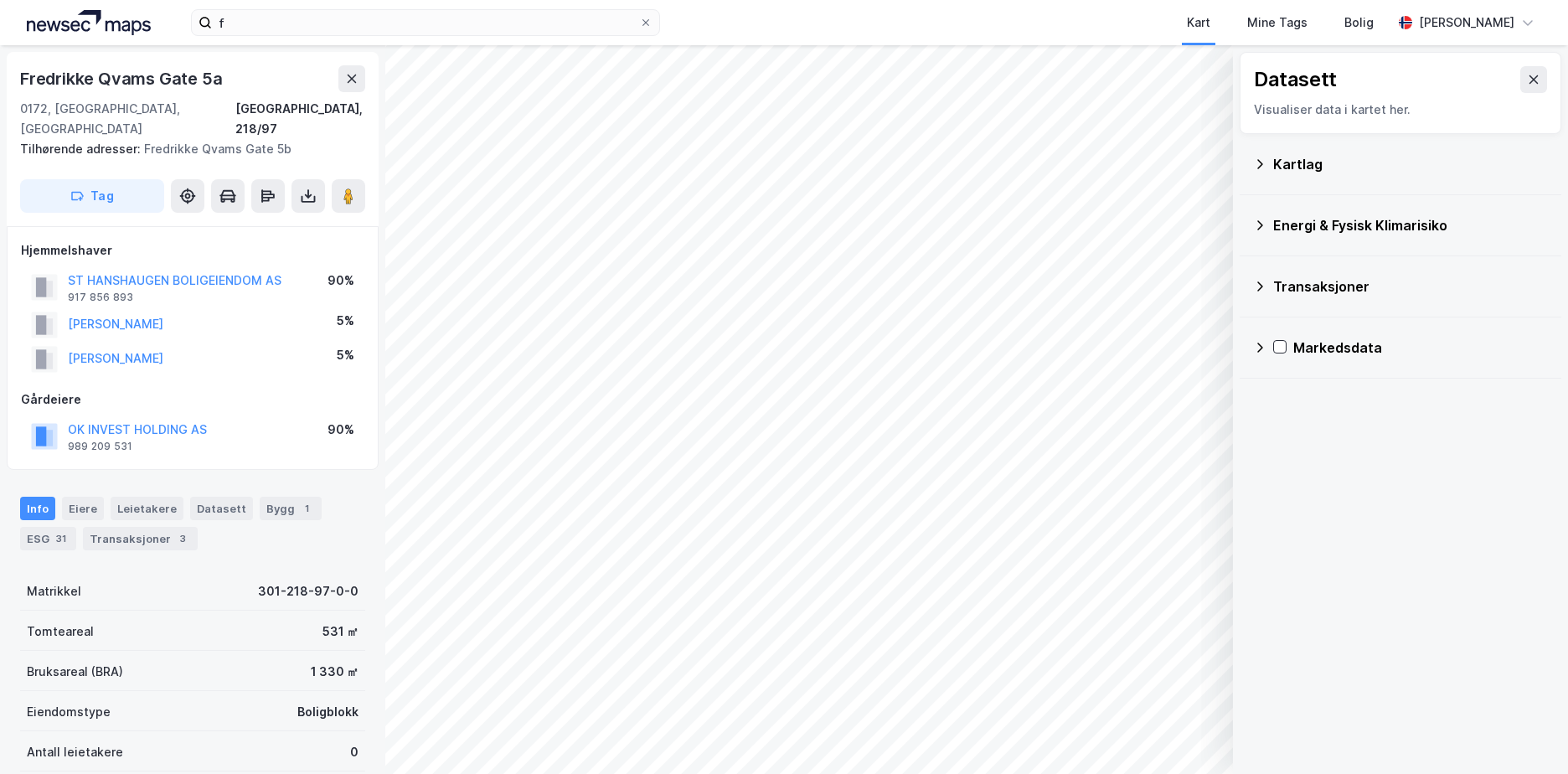
click at [1258, 231] on icon at bounding box center [1260, 225] width 13 height 13
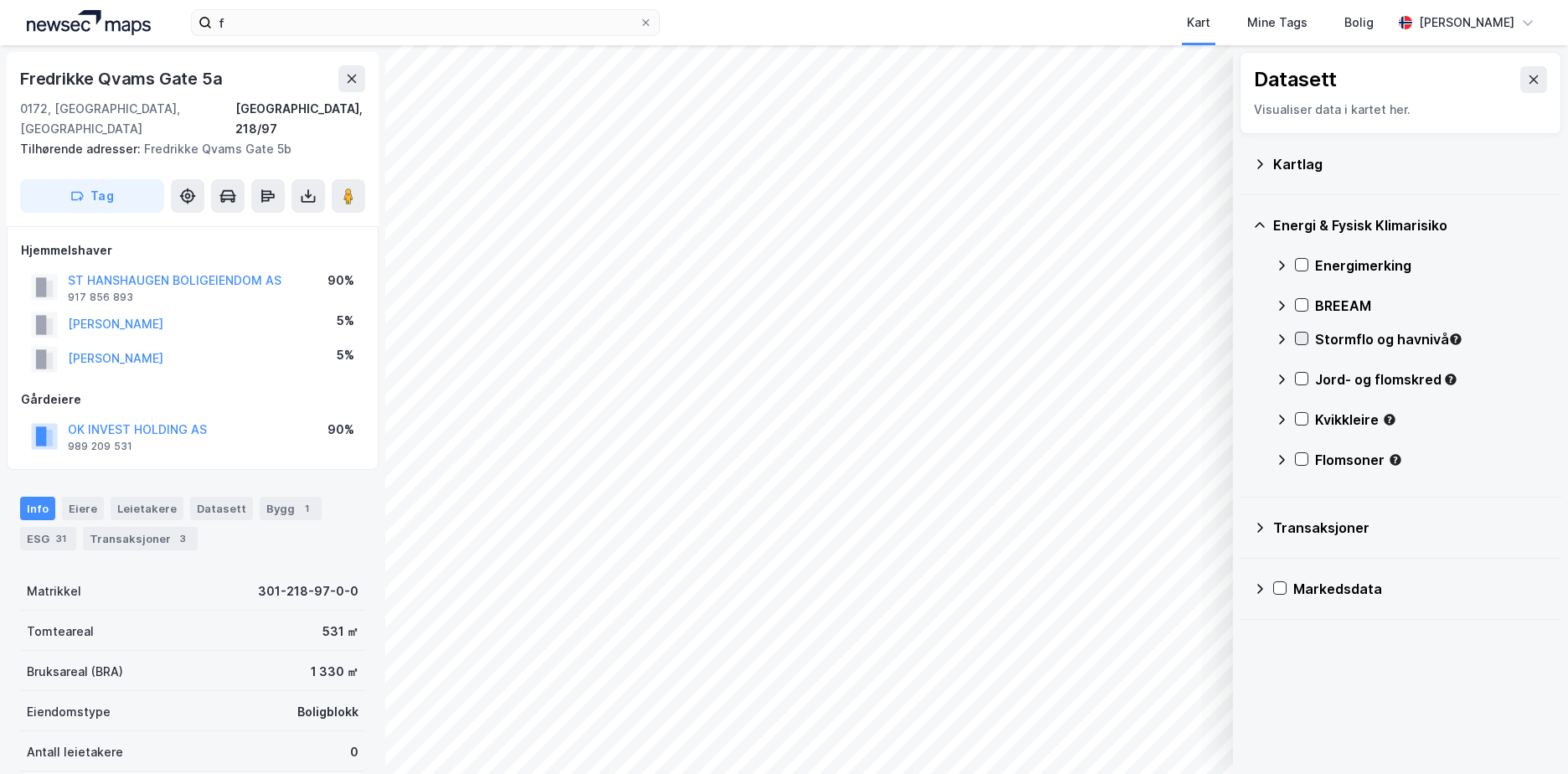
click at [1301, 339] on icon at bounding box center [1301, 338] width 11 height 11
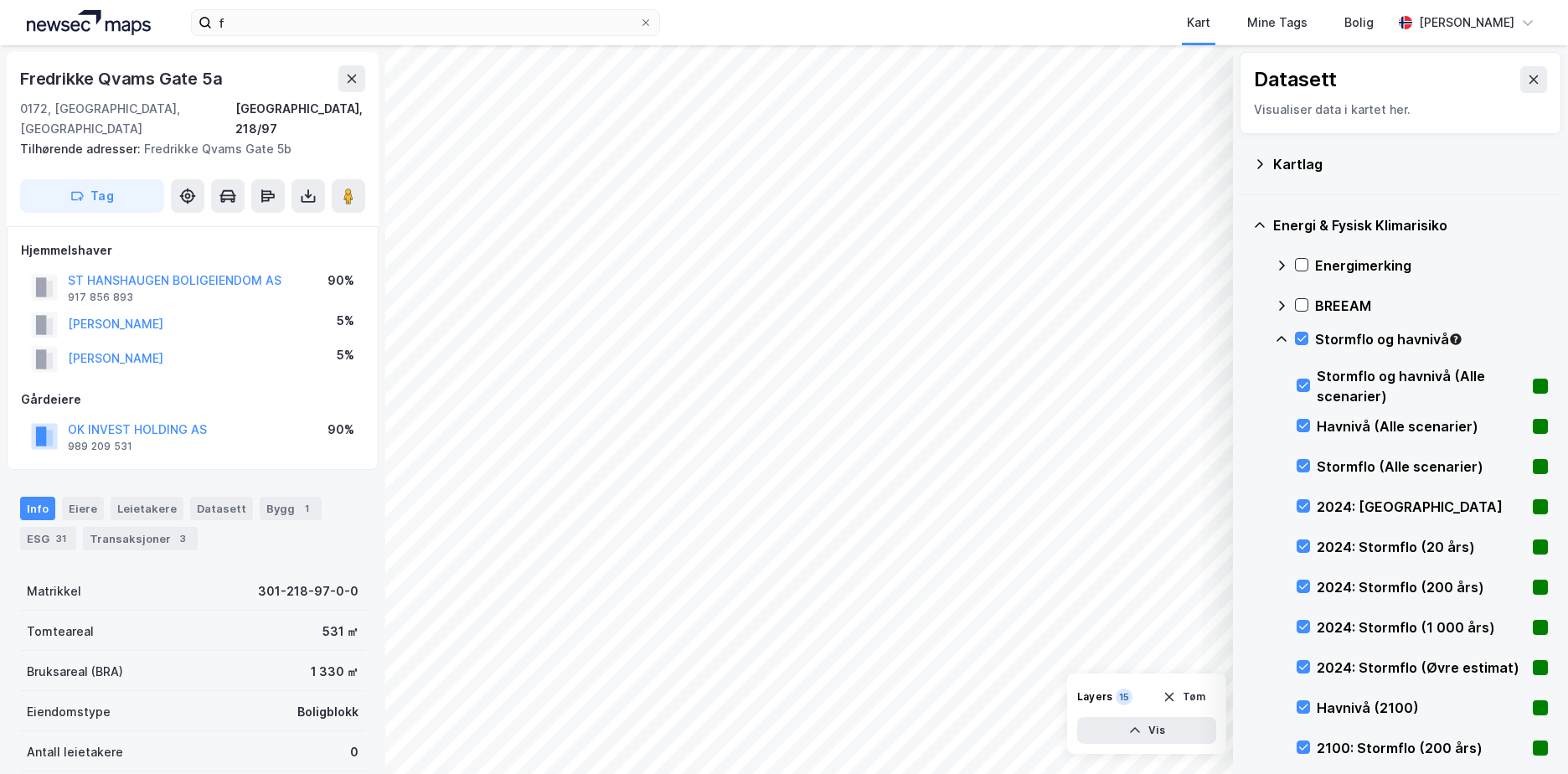
click at [1280, 336] on icon at bounding box center [1282, 339] width 13 height 13
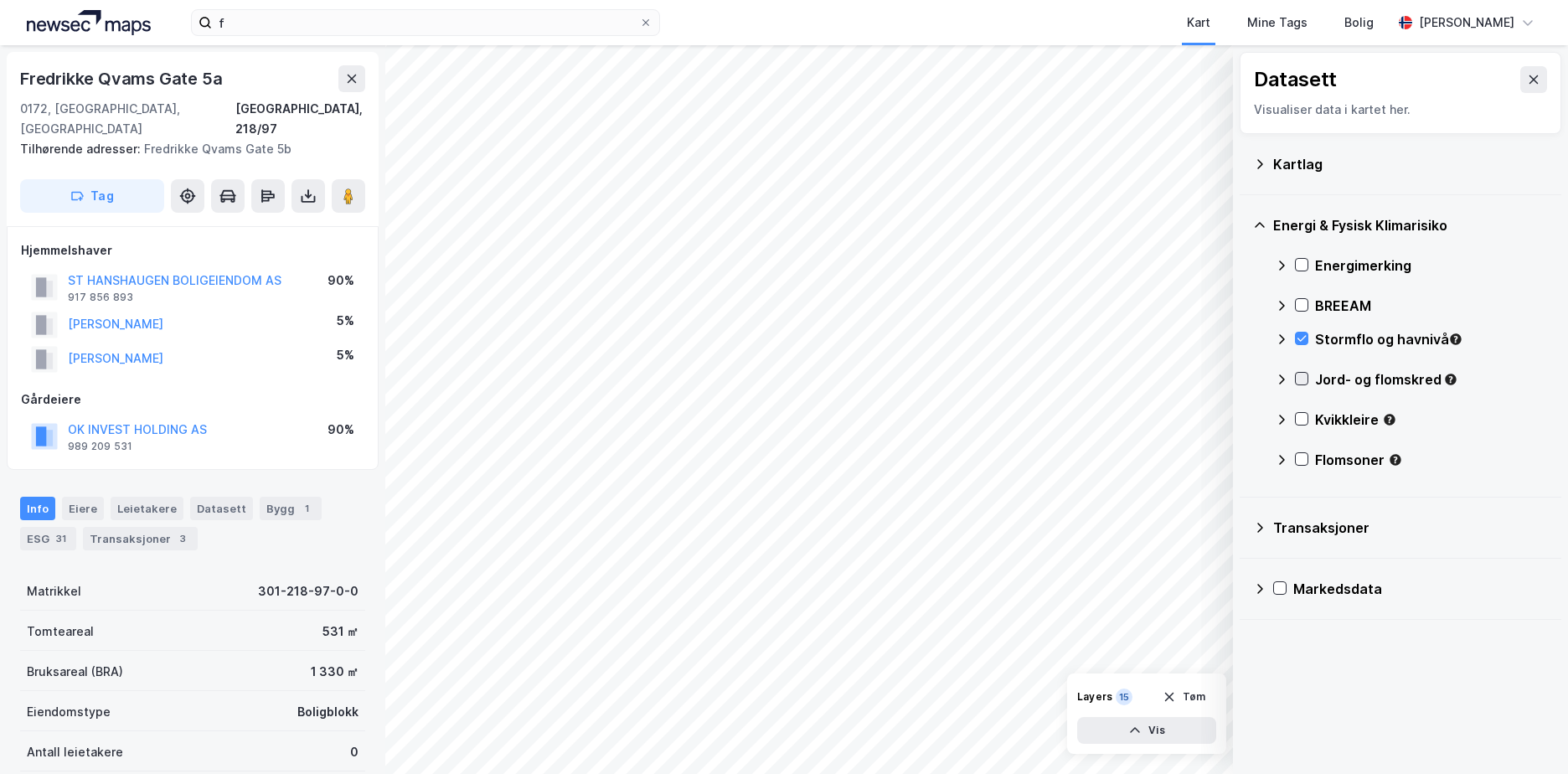
click at [1304, 378] on icon at bounding box center [1302, 379] width 9 height 6
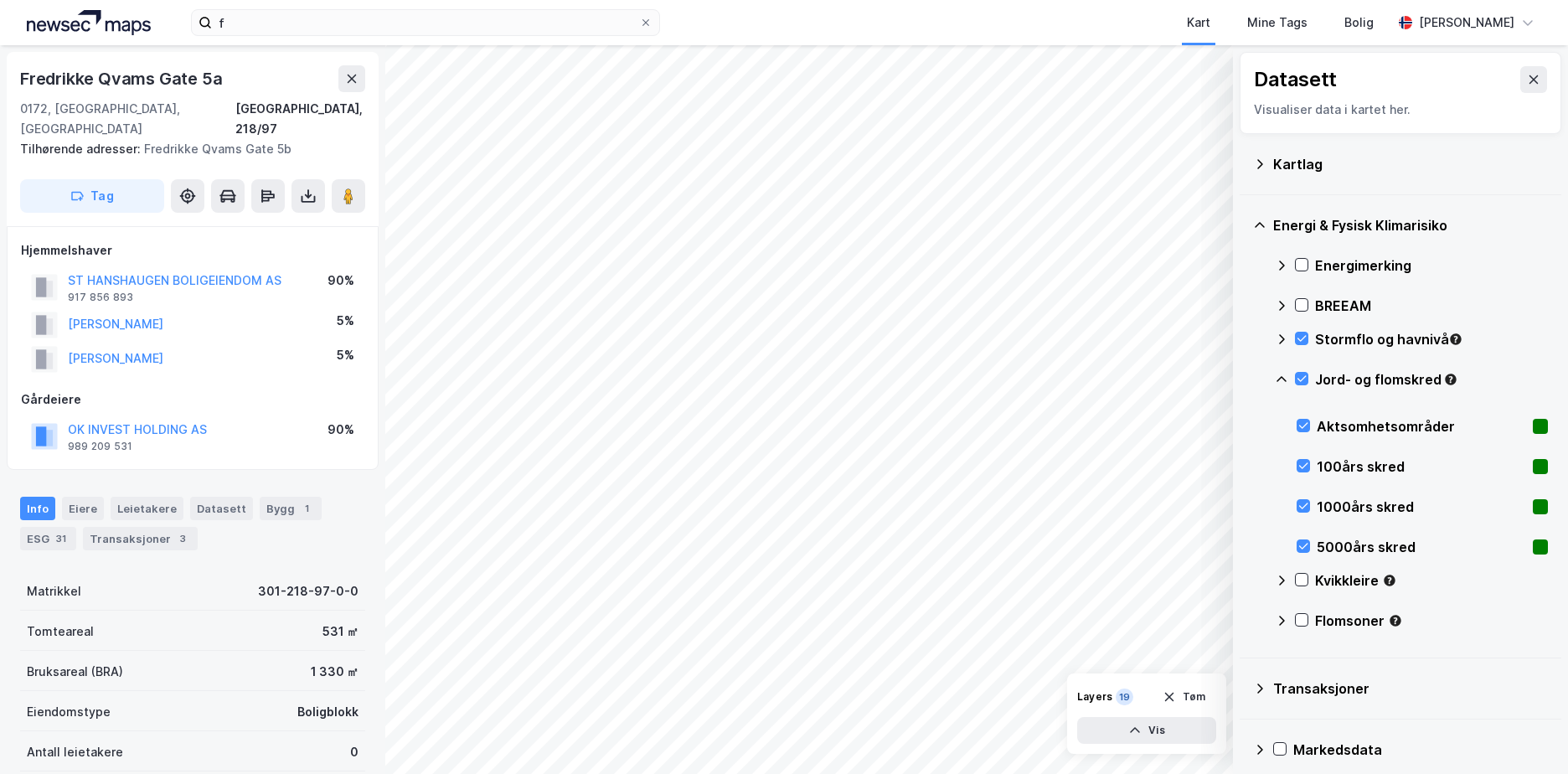
click at [1277, 376] on icon at bounding box center [1282, 380] width 13 height 13
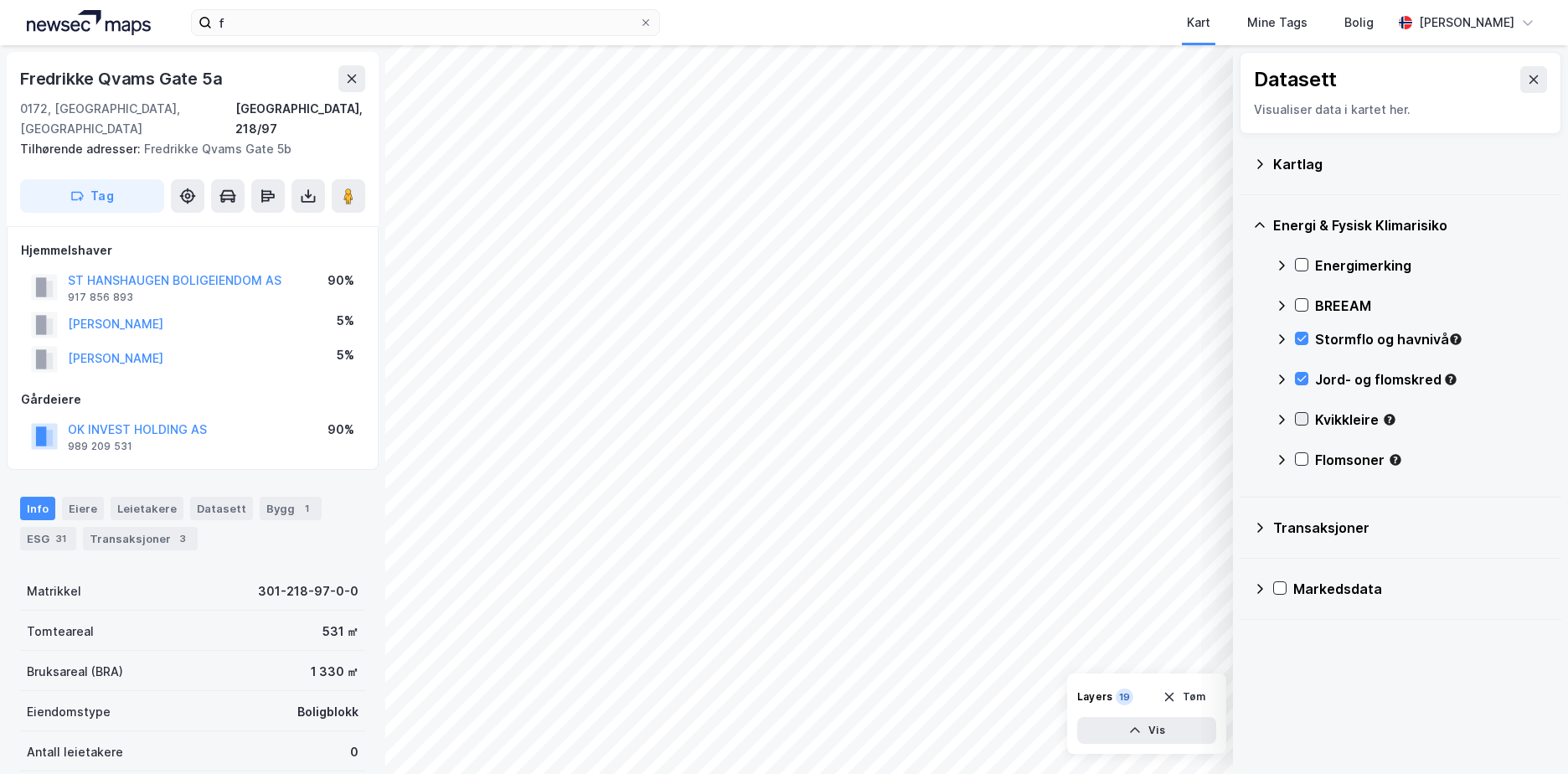
click at [1298, 417] on icon at bounding box center [1301, 419] width 11 height 11
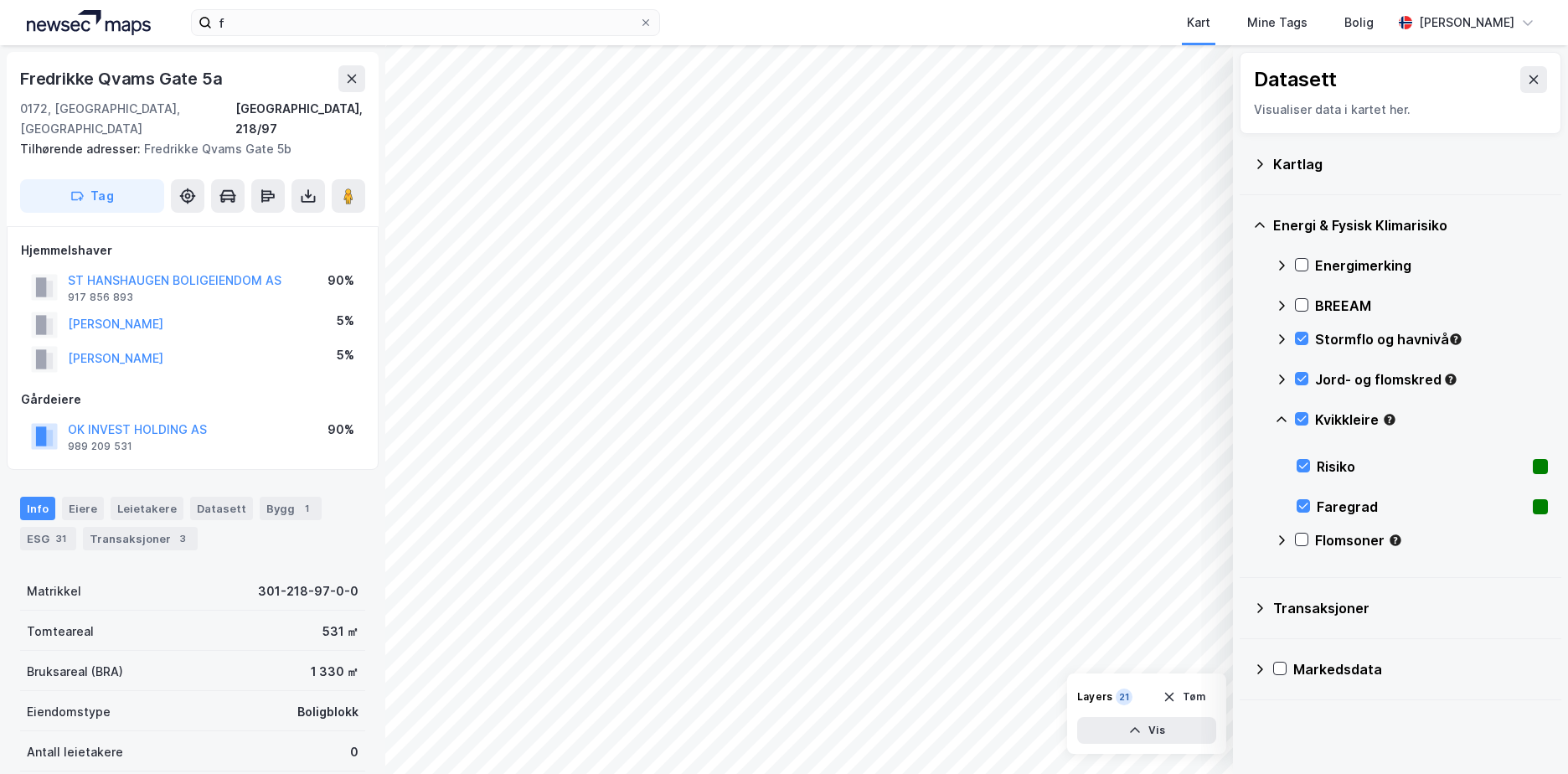
click at [1286, 419] on icon at bounding box center [1282, 420] width 13 height 13
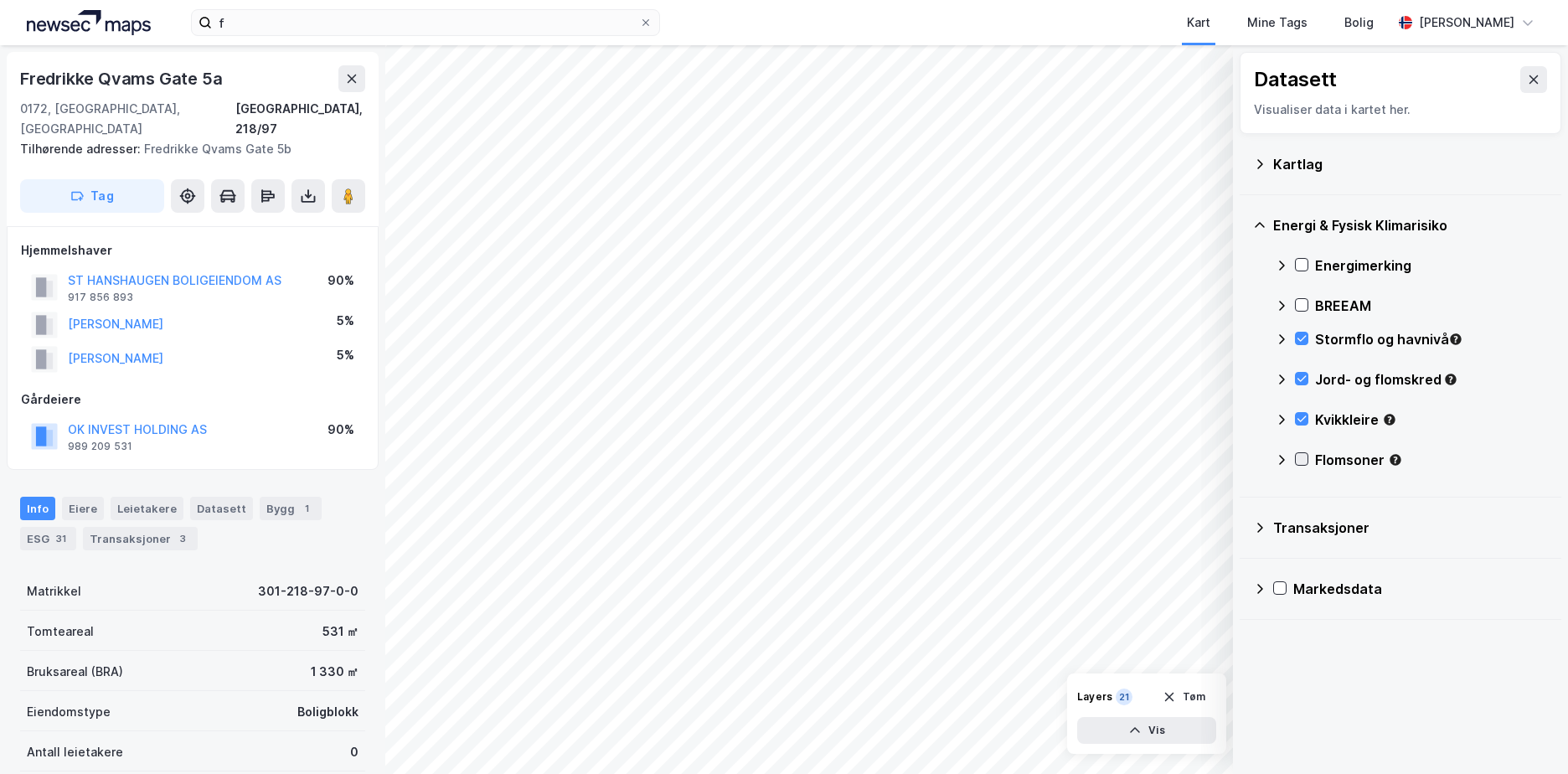
click at [1303, 458] on icon at bounding box center [1301, 459] width 11 height 11
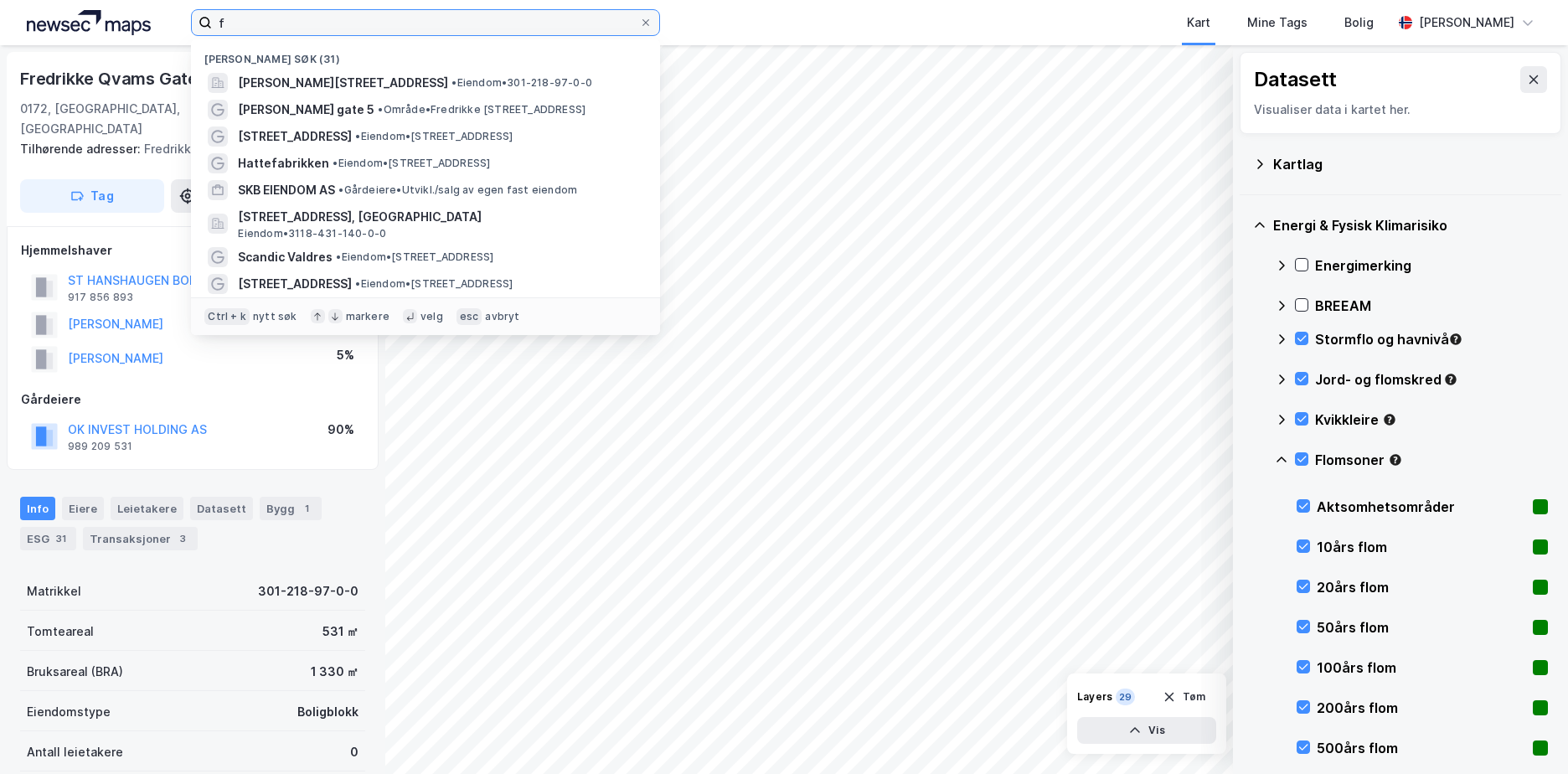
click at [328, 27] on input "f" at bounding box center [425, 23] width 427 height 25
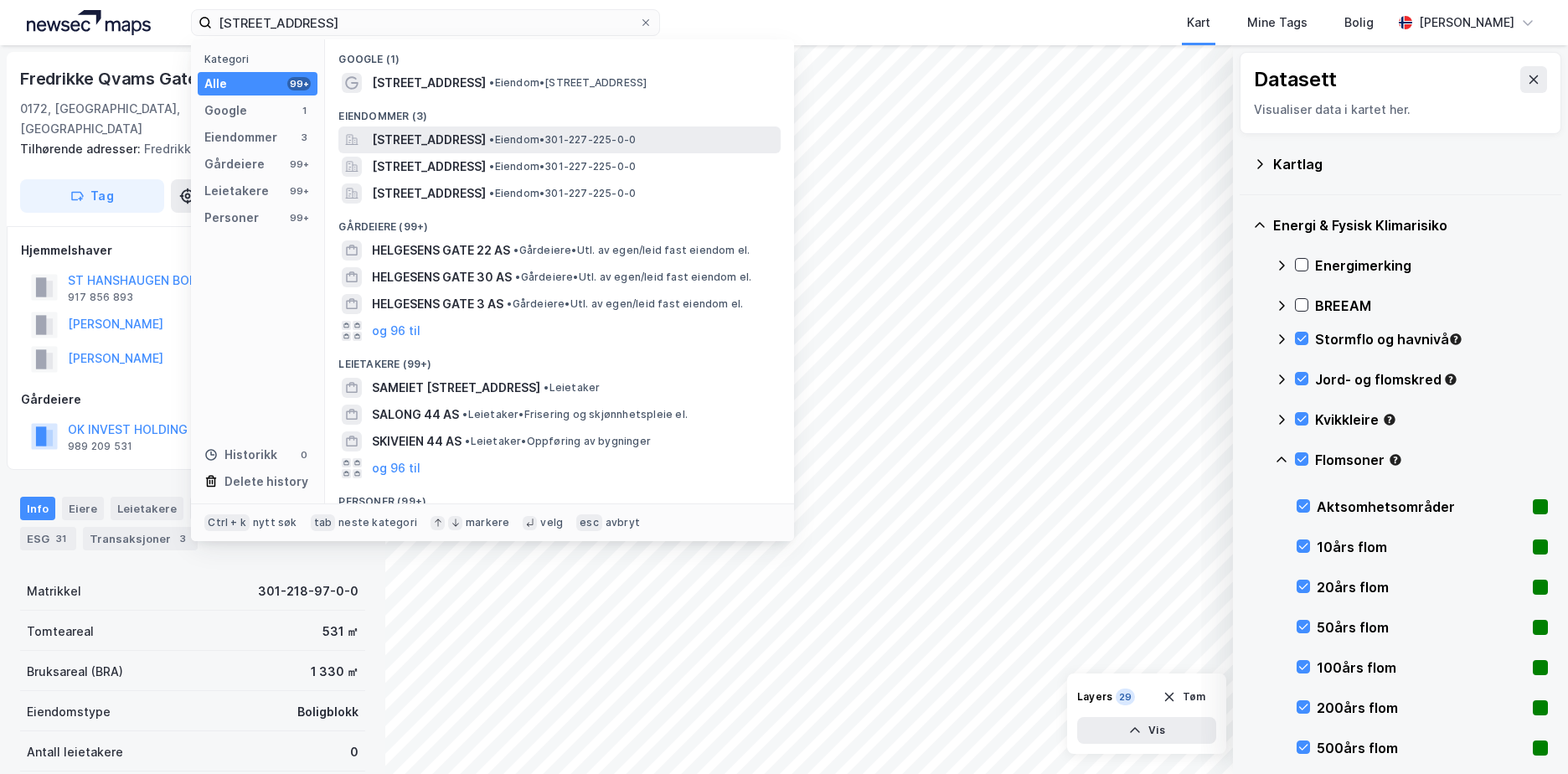
click at [486, 140] on span "[STREET_ADDRESS]" at bounding box center [429, 140] width 114 height 20
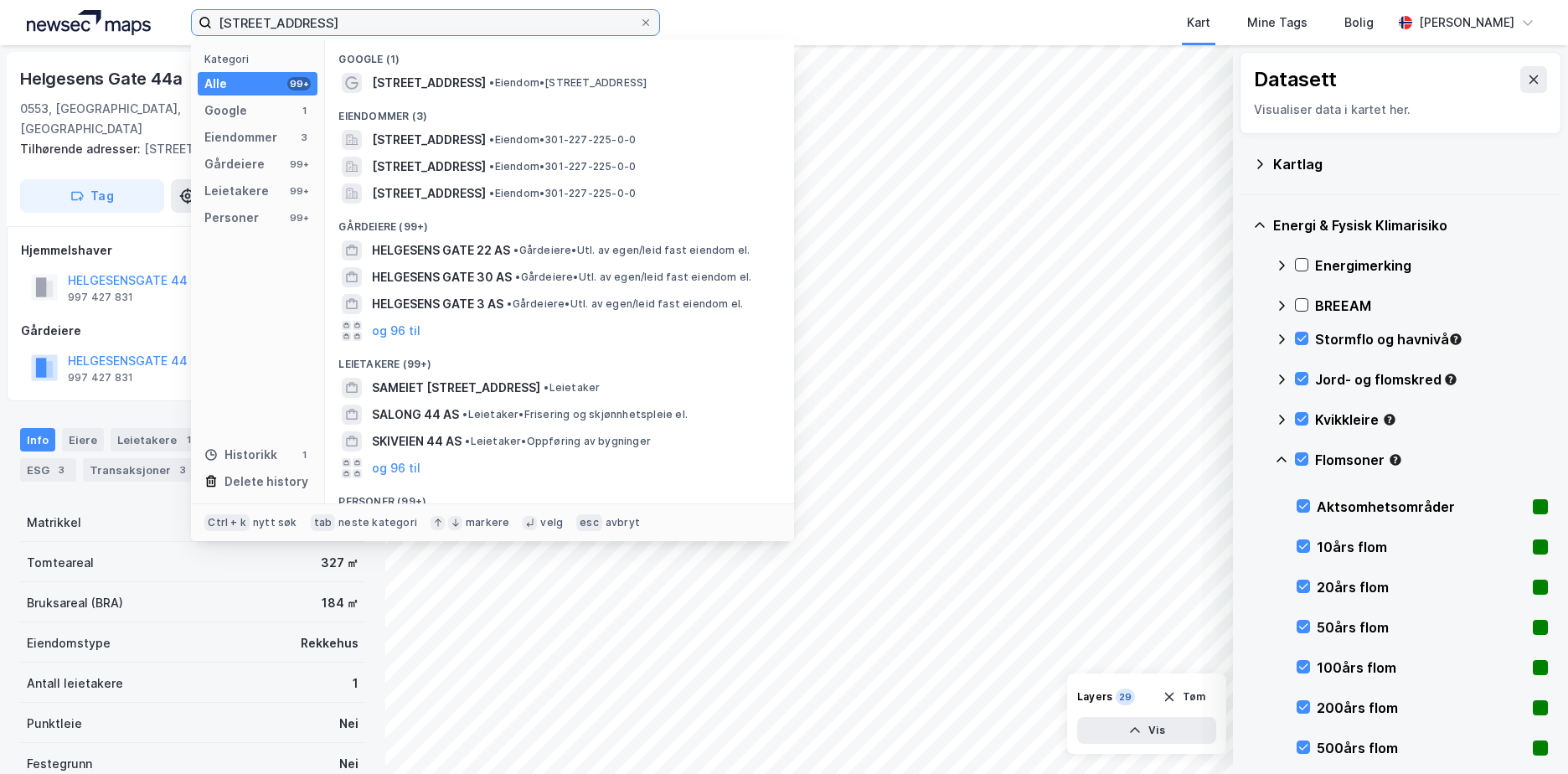
drag, startPoint x: 433, startPoint y: 25, endPoint x: 918, endPoint y: 25, distance: 485.0
click at [197, 32] on label "[STREET_ADDRESS]" at bounding box center [426, 23] width 469 height 26
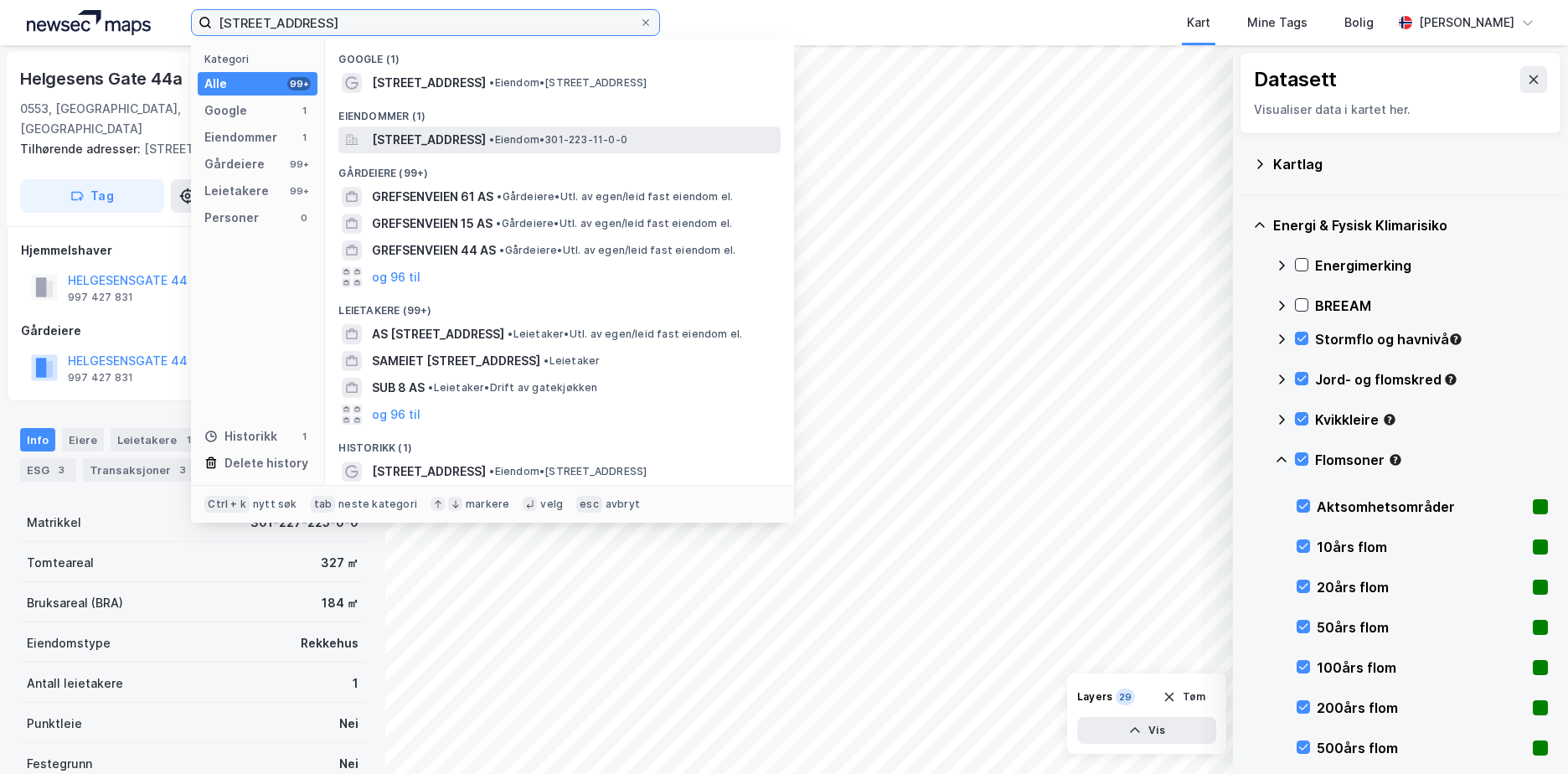
type input "[STREET_ADDRESS]"
click at [430, 140] on span "[STREET_ADDRESS]" at bounding box center [429, 140] width 114 height 20
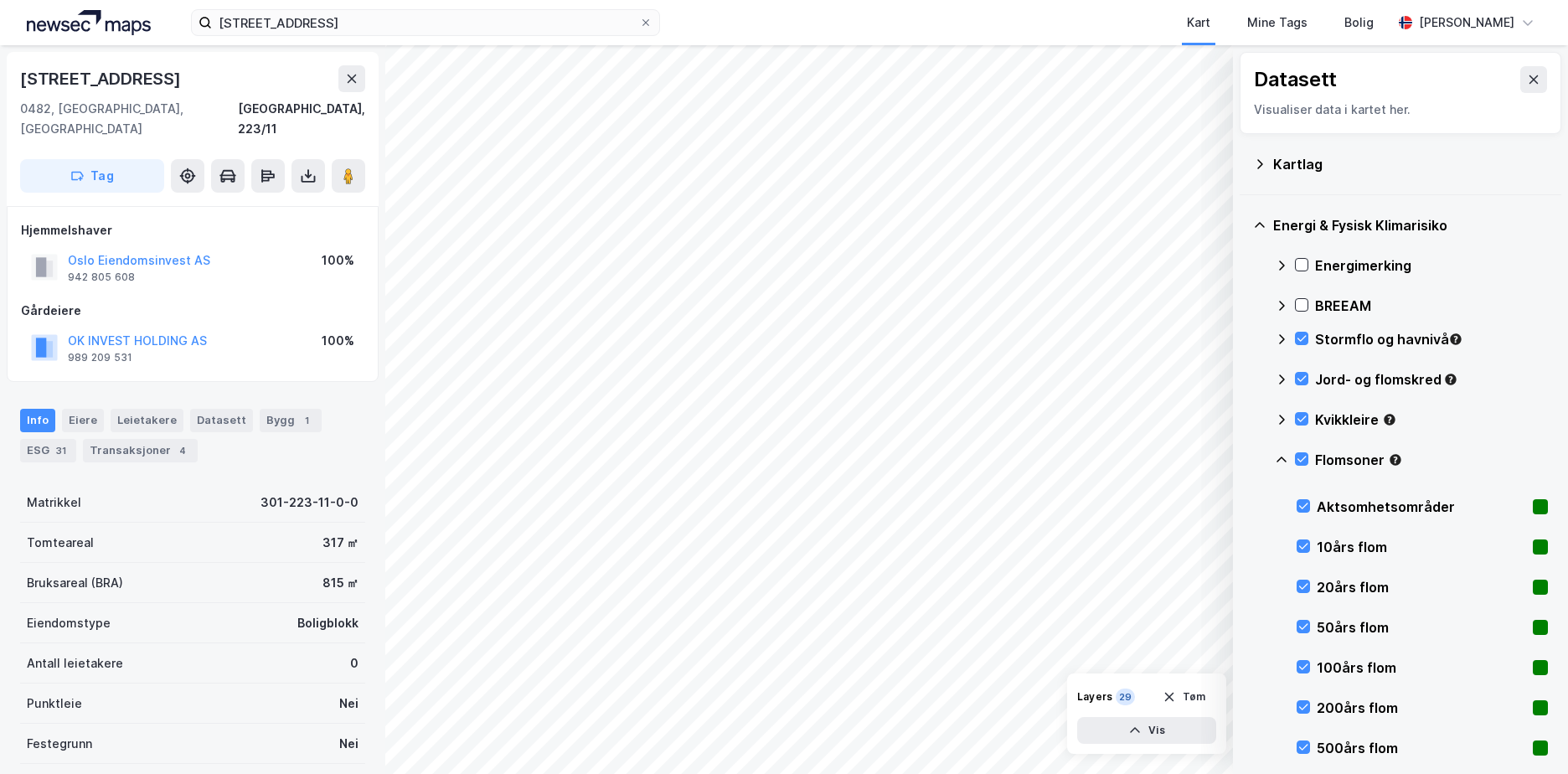
click at [1262, 224] on icon at bounding box center [1259, 225] width 10 height 6
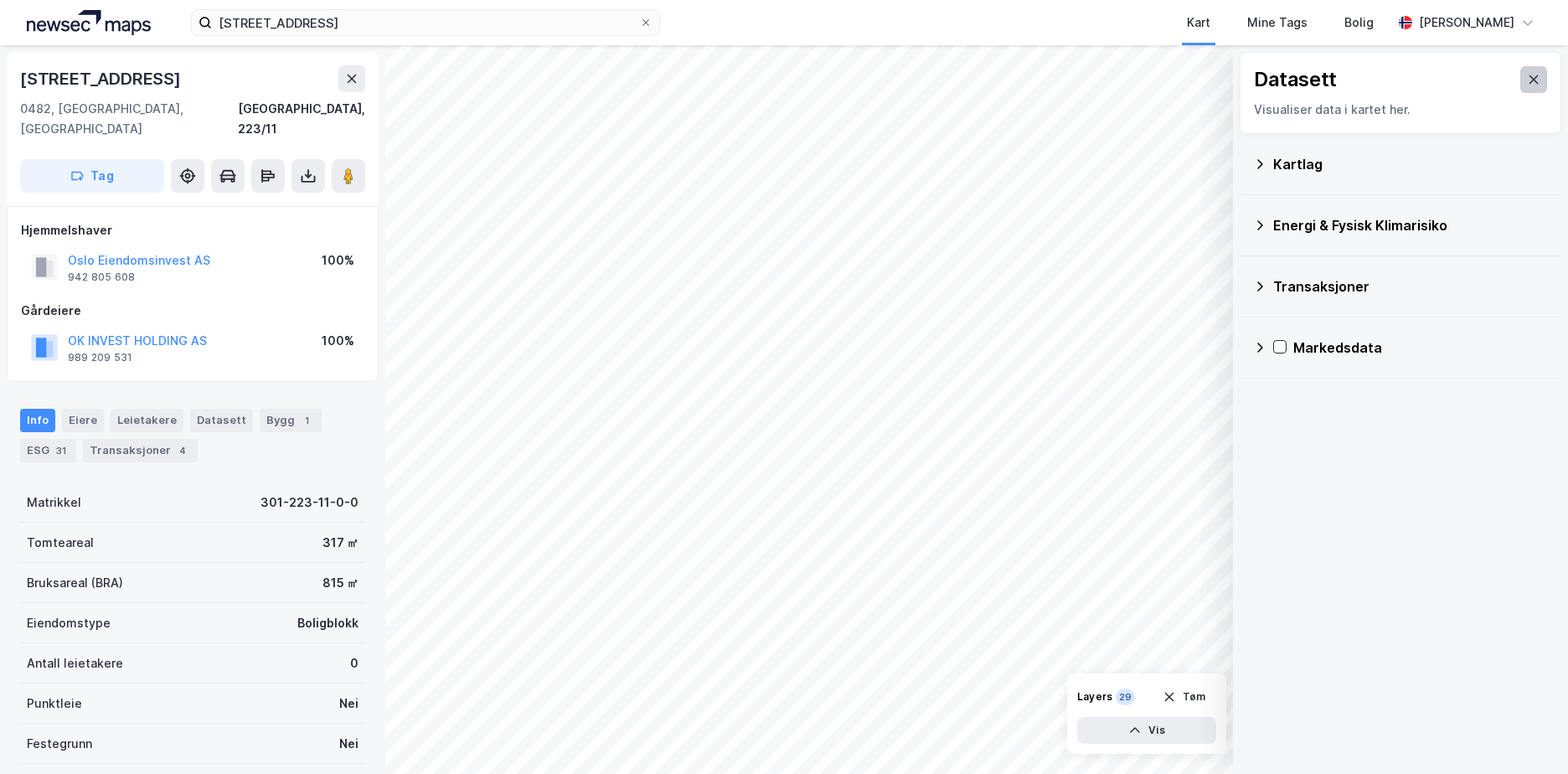
click at [1527, 79] on icon at bounding box center [1533, 79] width 13 height 13
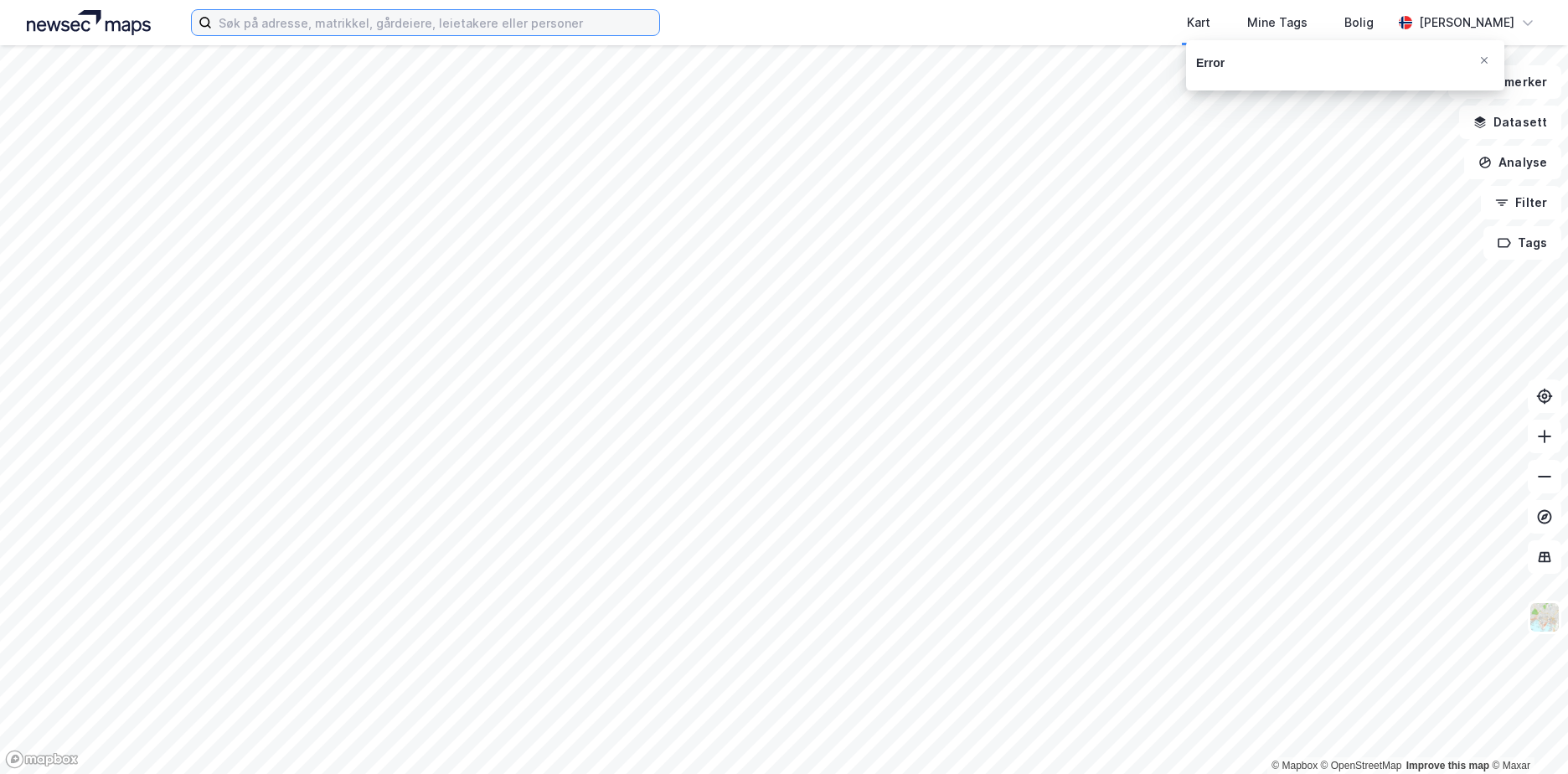
click at [449, 20] on input at bounding box center [435, 23] width 448 height 25
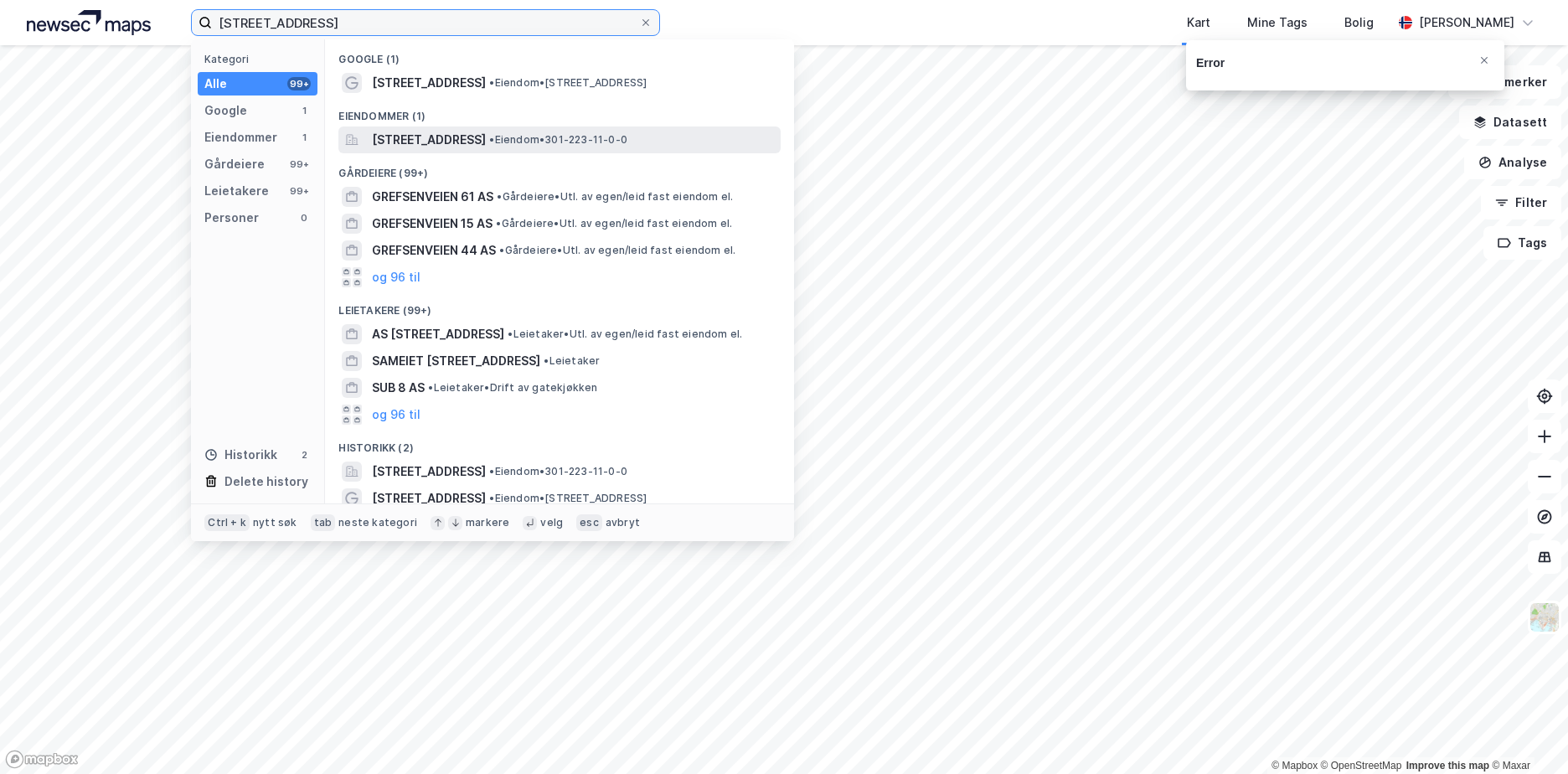
type input "grefsenveien 8"
click at [486, 132] on span "[STREET_ADDRESS]" at bounding box center [429, 140] width 114 height 20
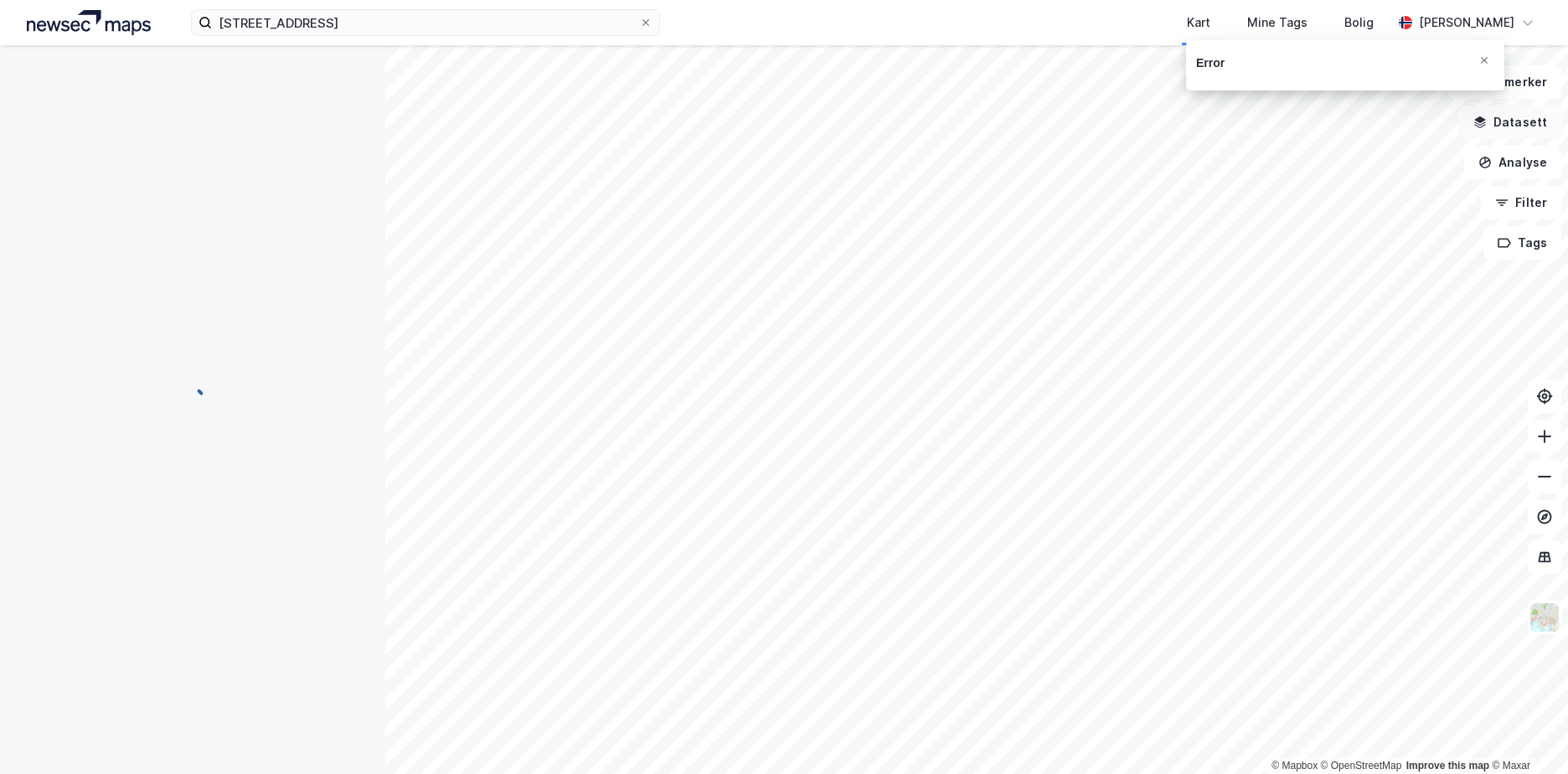
click at [1527, 123] on button "Datasett" at bounding box center [1510, 123] width 102 height 34
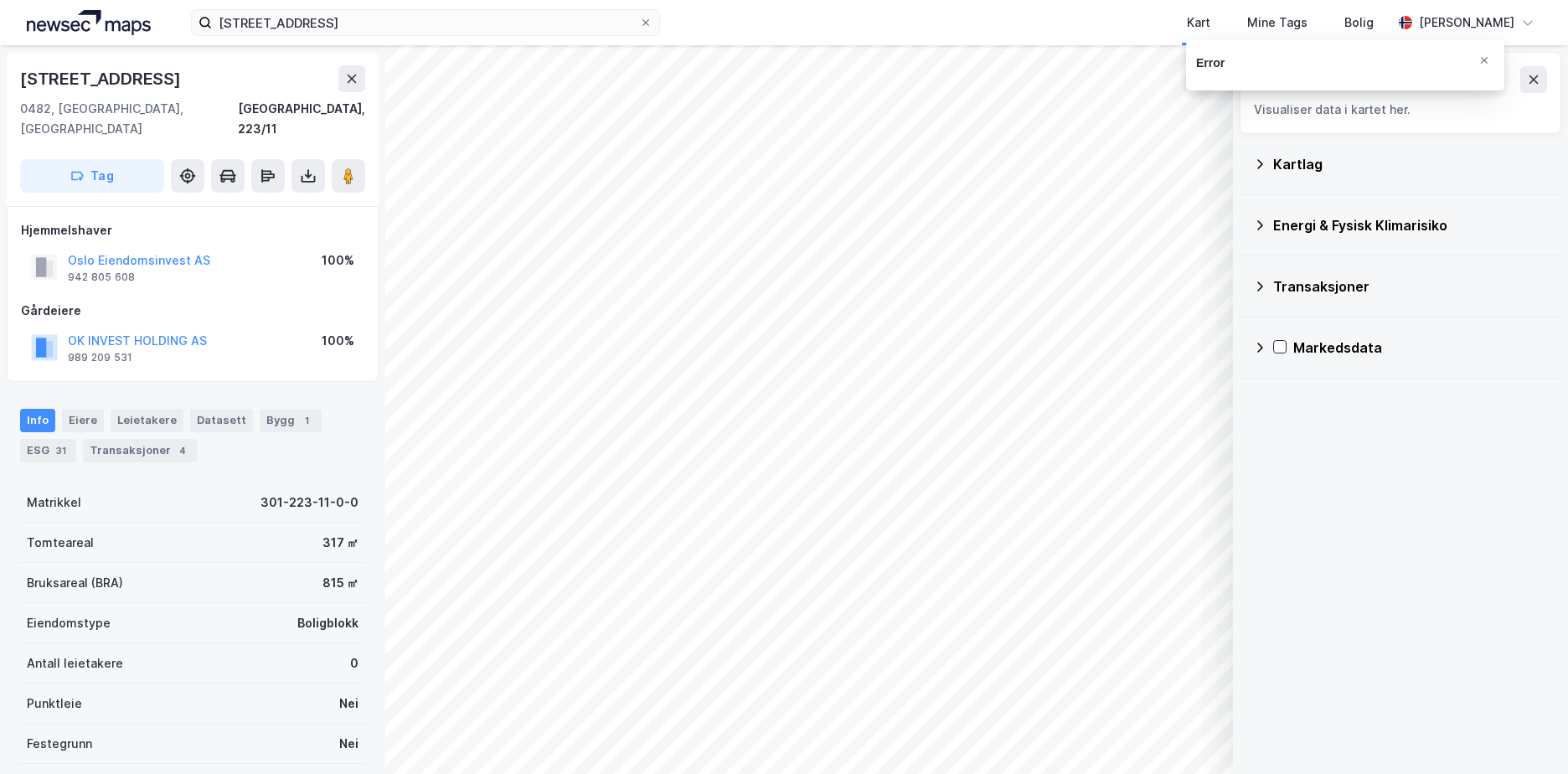
click at [1262, 226] on icon at bounding box center [1260, 225] width 6 height 10
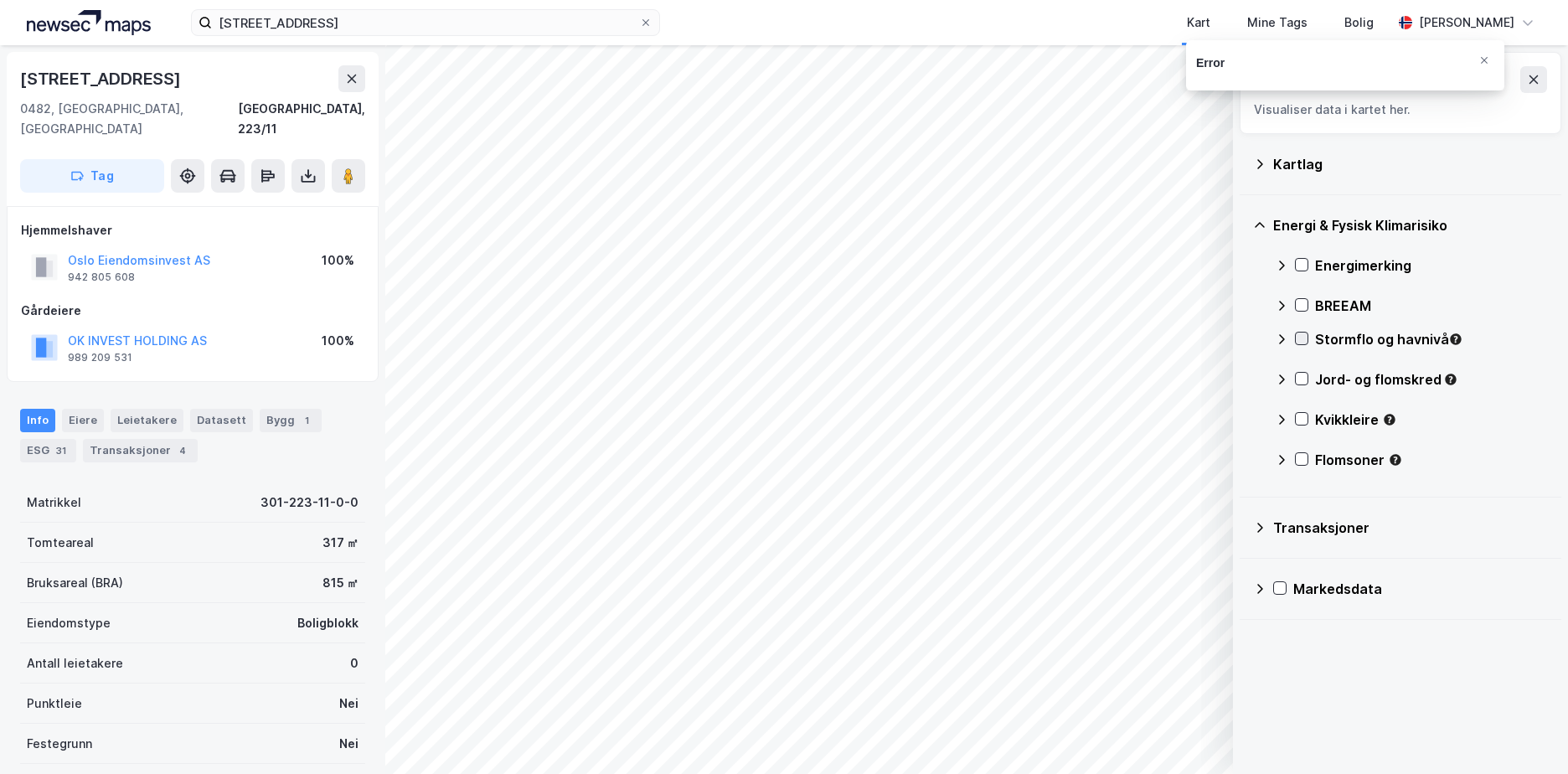
click at [1302, 342] on icon at bounding box center [1301, 338] width 11 height 11
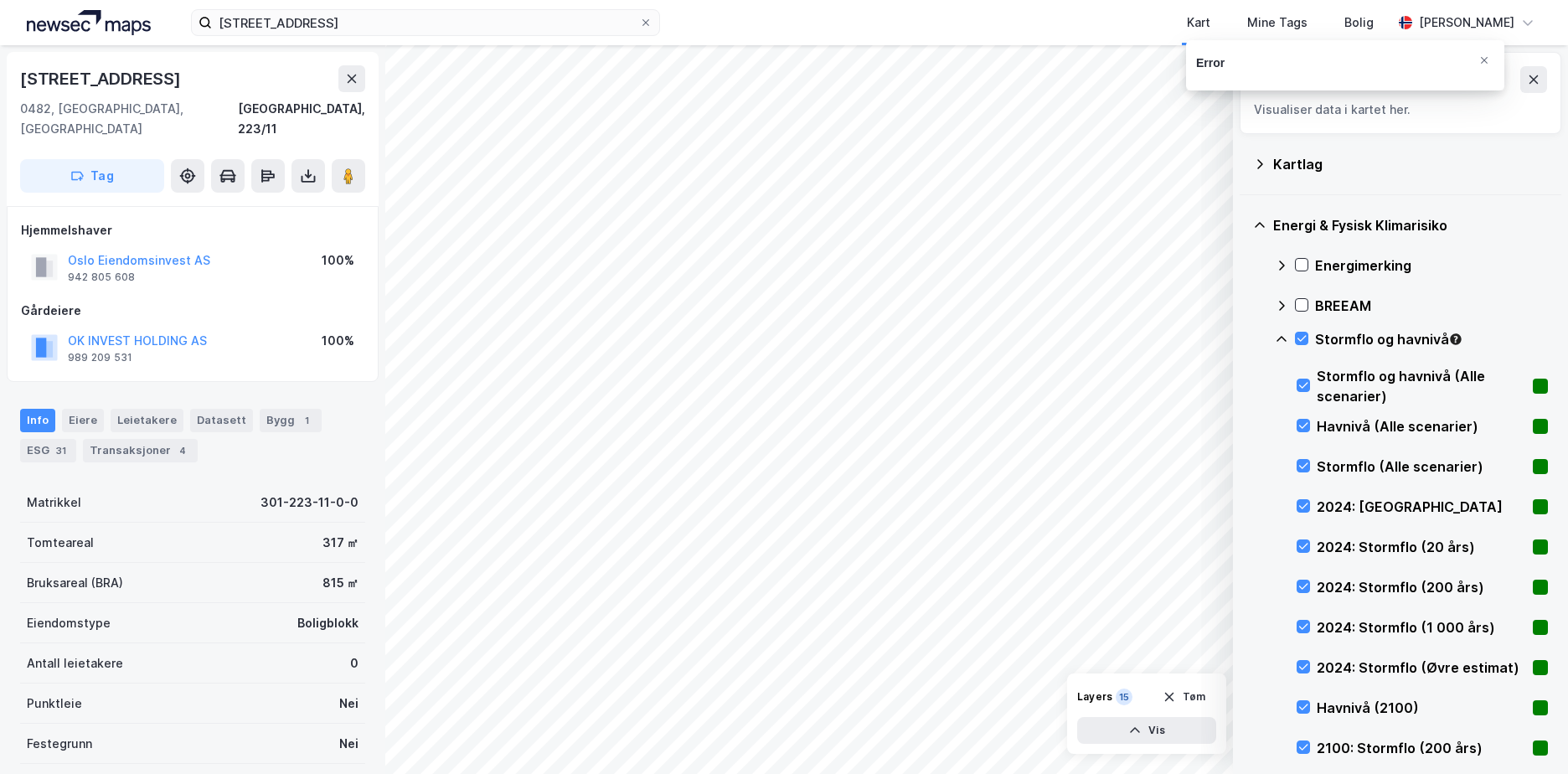
click at [1284, 342] on icon at bounding box center [1282, 339] width 13 height 13
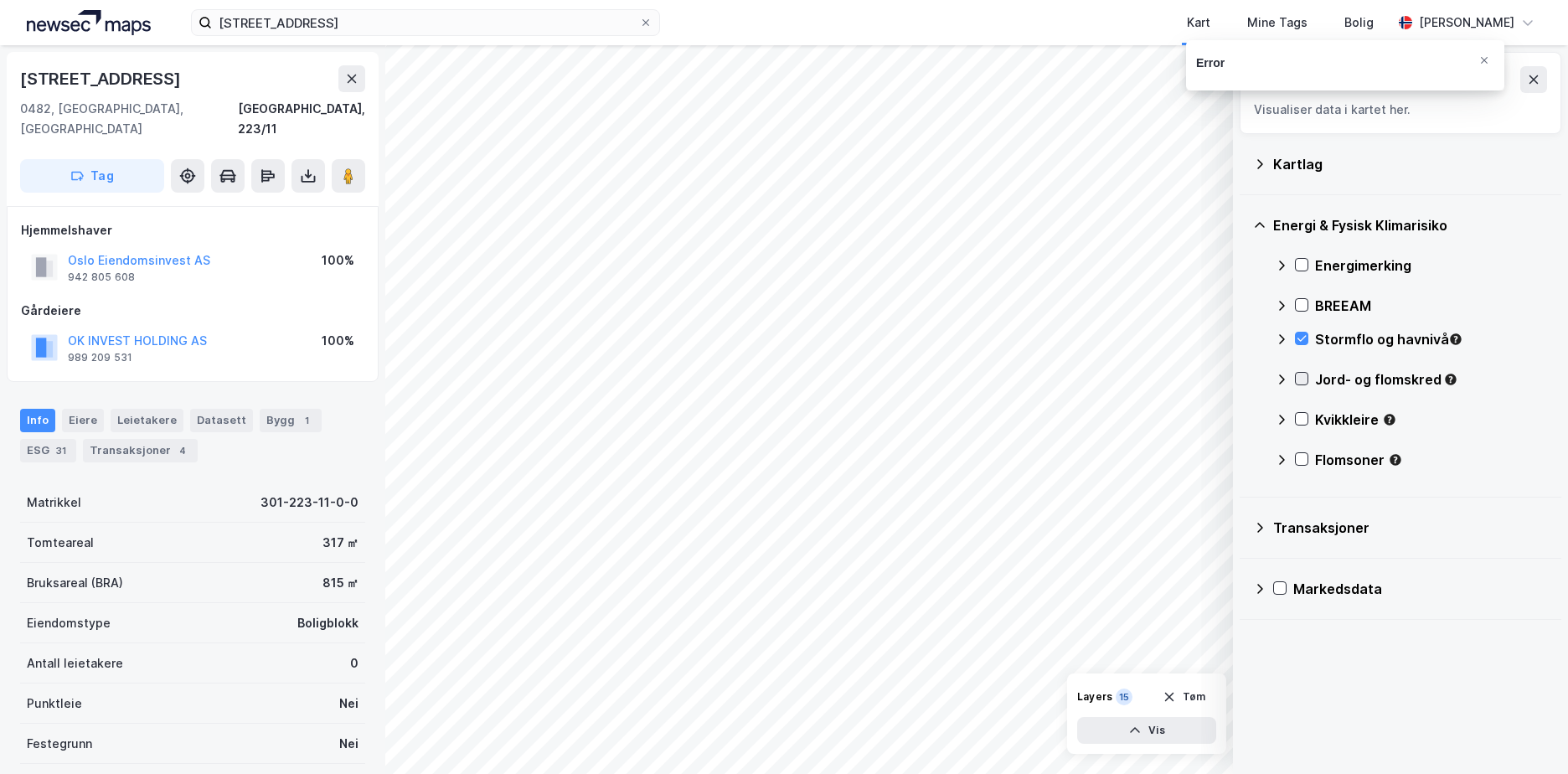
click at [1305, 377] on icon at bounding box center [1302, 379] width 9 height 6
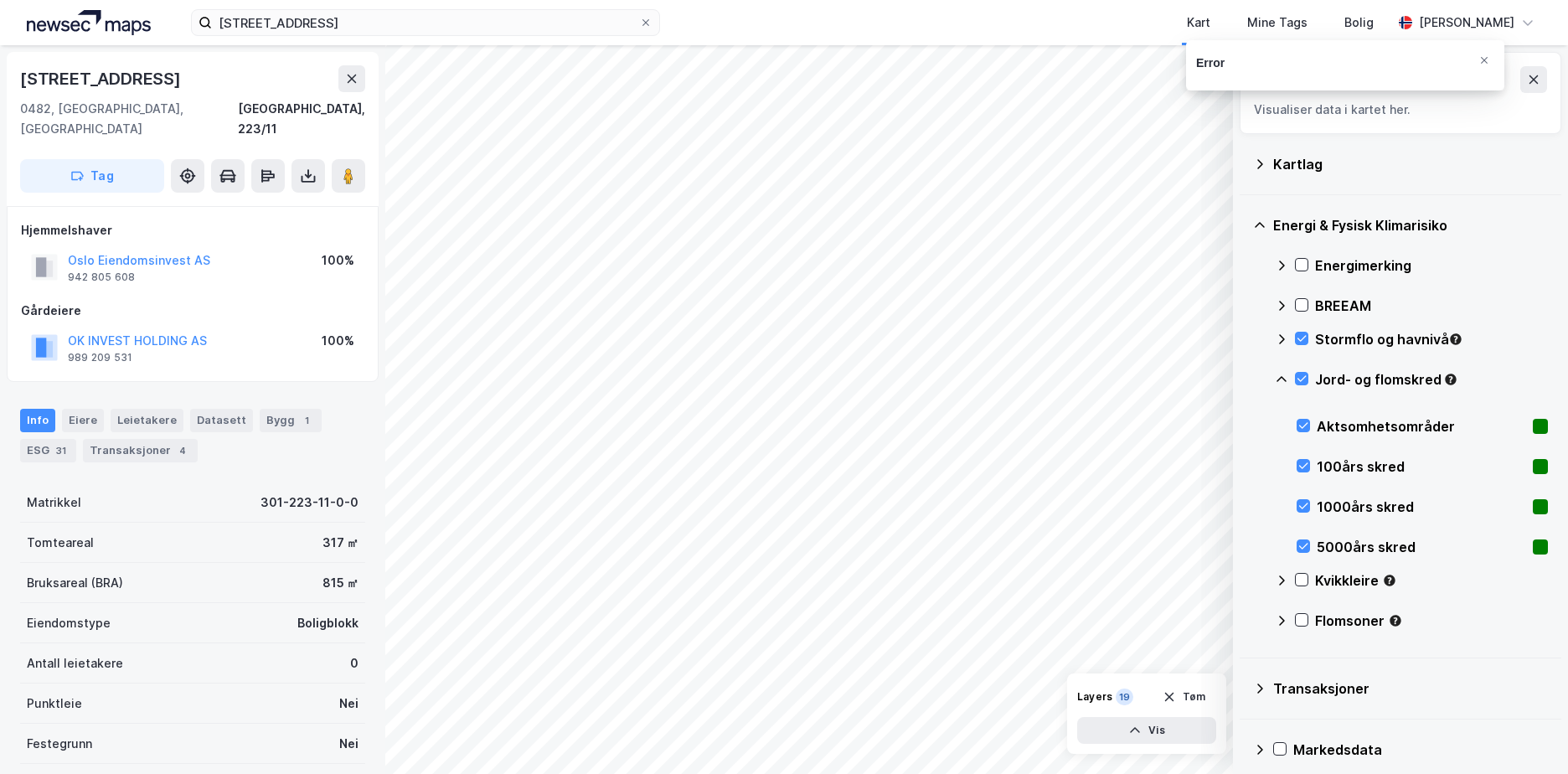
click at [1283, 377] on icon at bounding box center [1282, 380] width 13 height 13
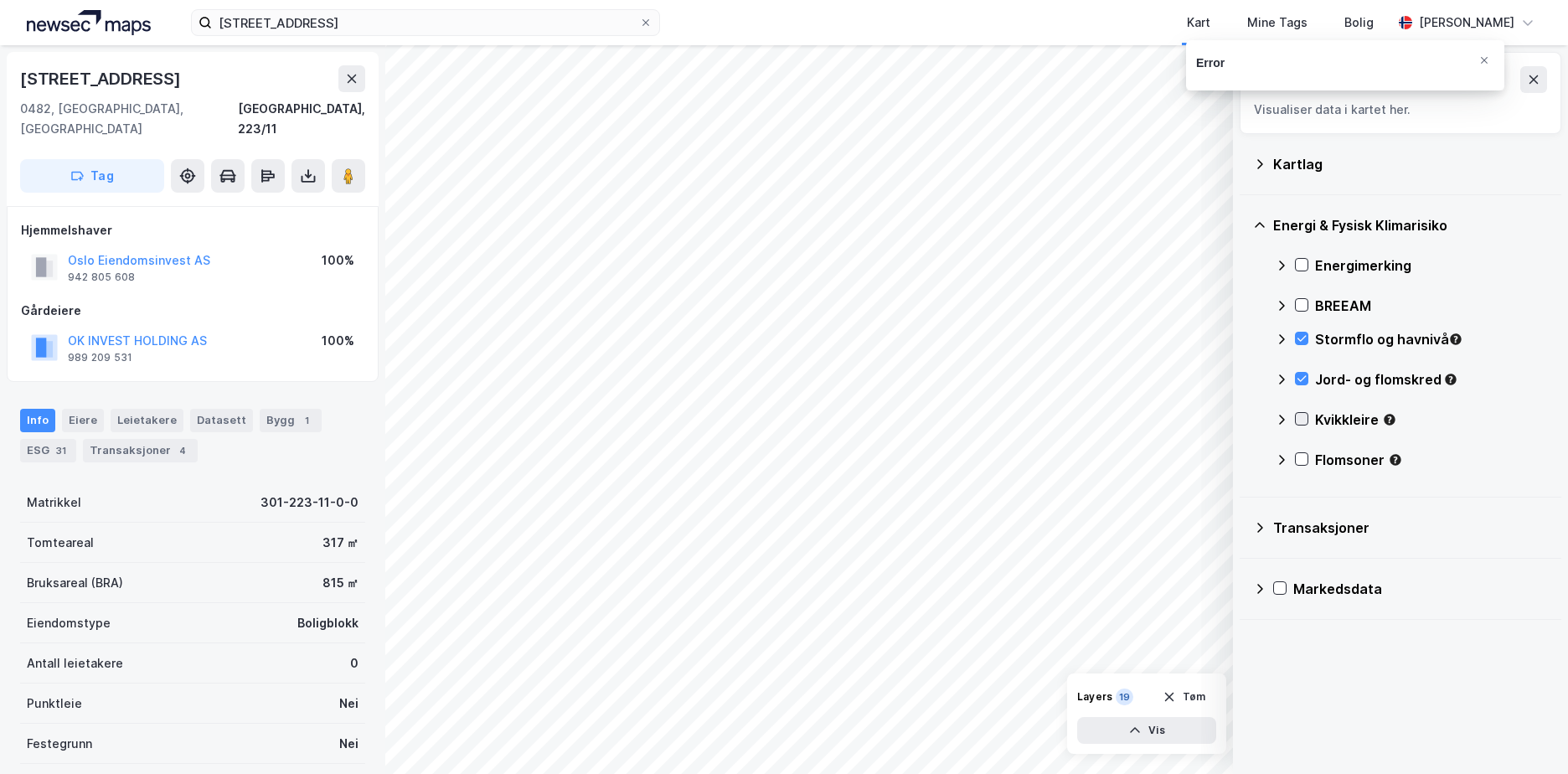
click at [1307, 419] on icon at bounding box center [1301, 419] width 11 height 11
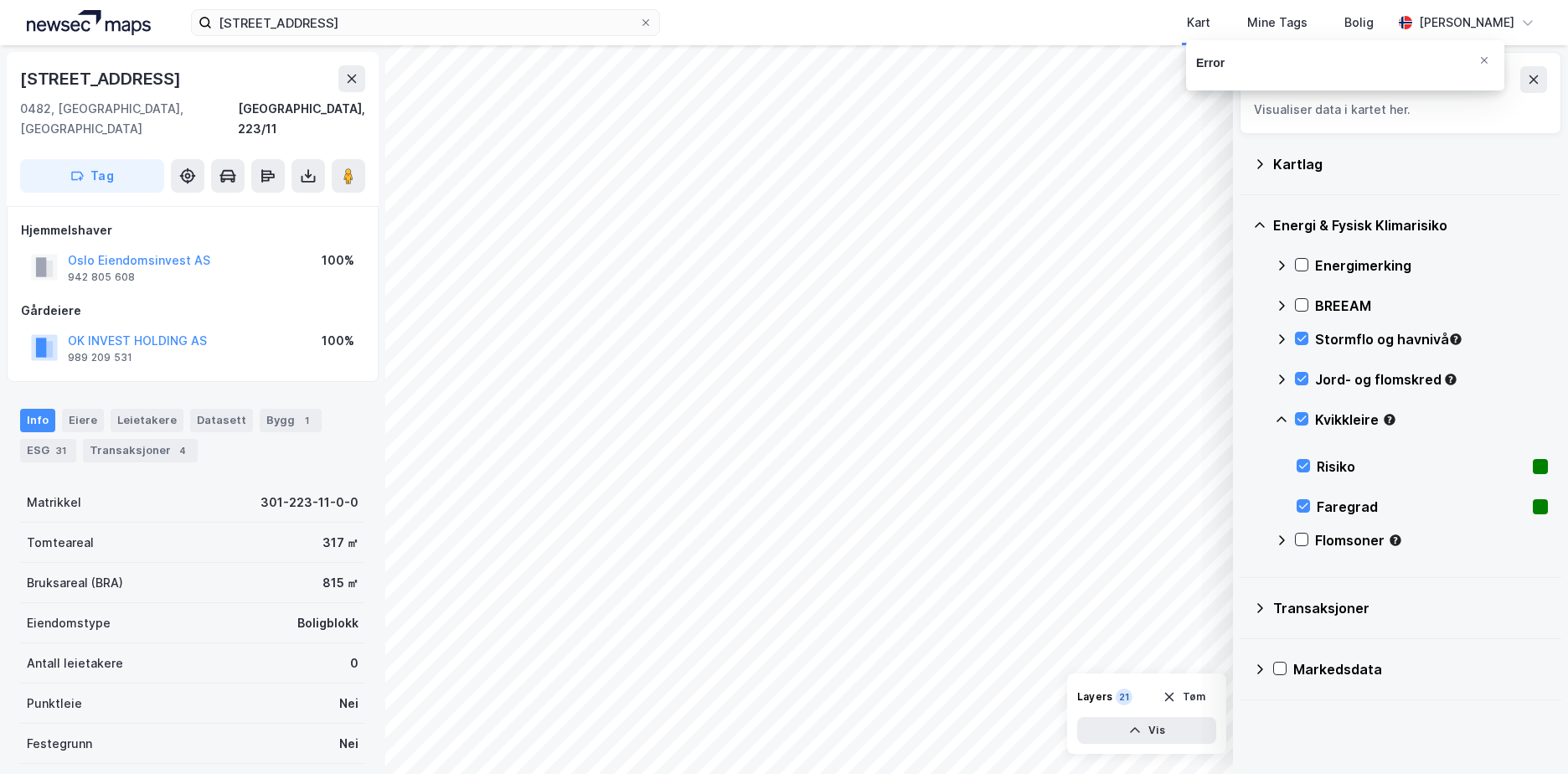
click at [1278, 415] on icon at bounding box center [1282, 420] width 13 height 13
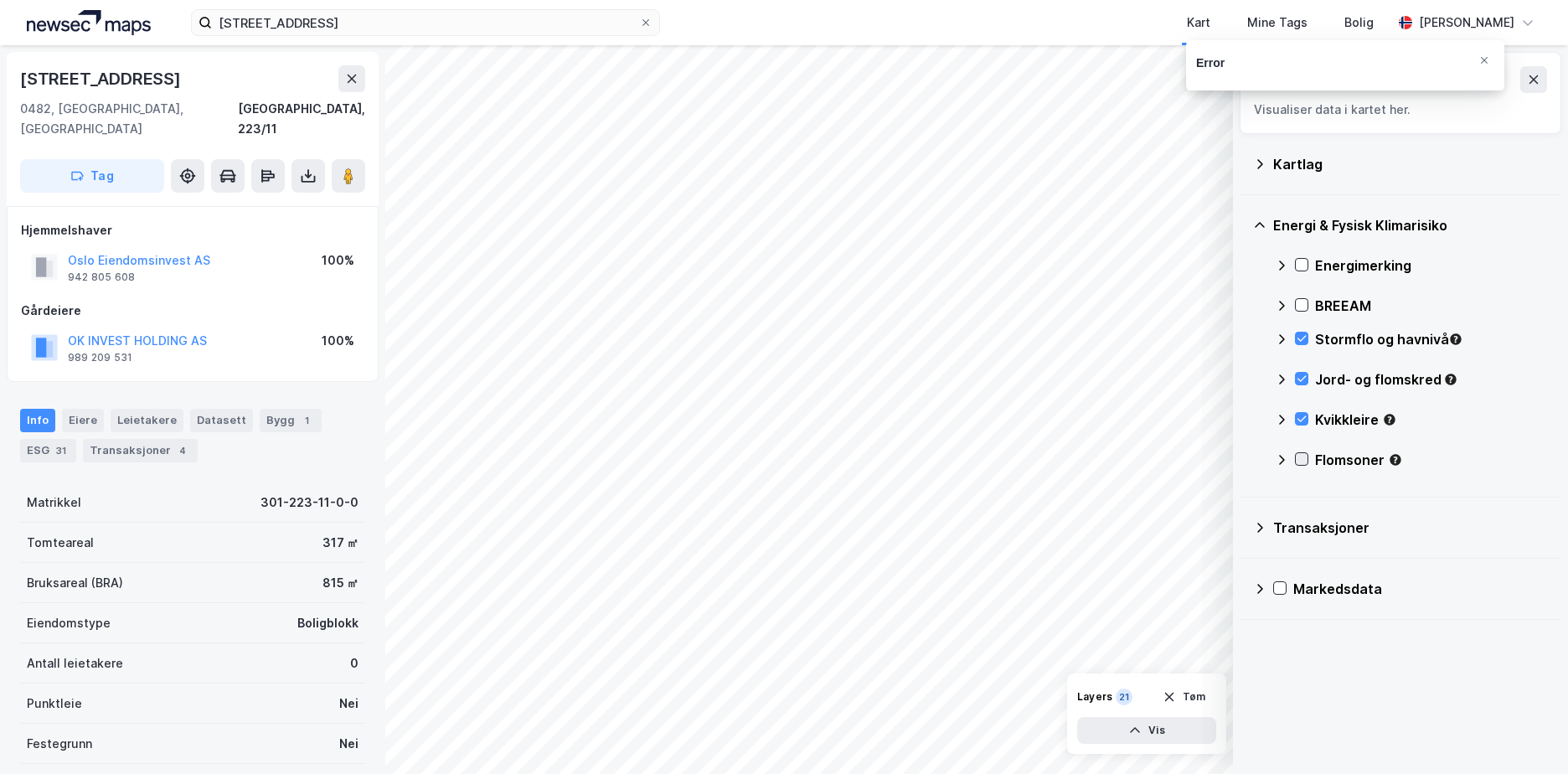
click at [1299, 466] on div at bounding box center [1301, 459] width 13 height 13
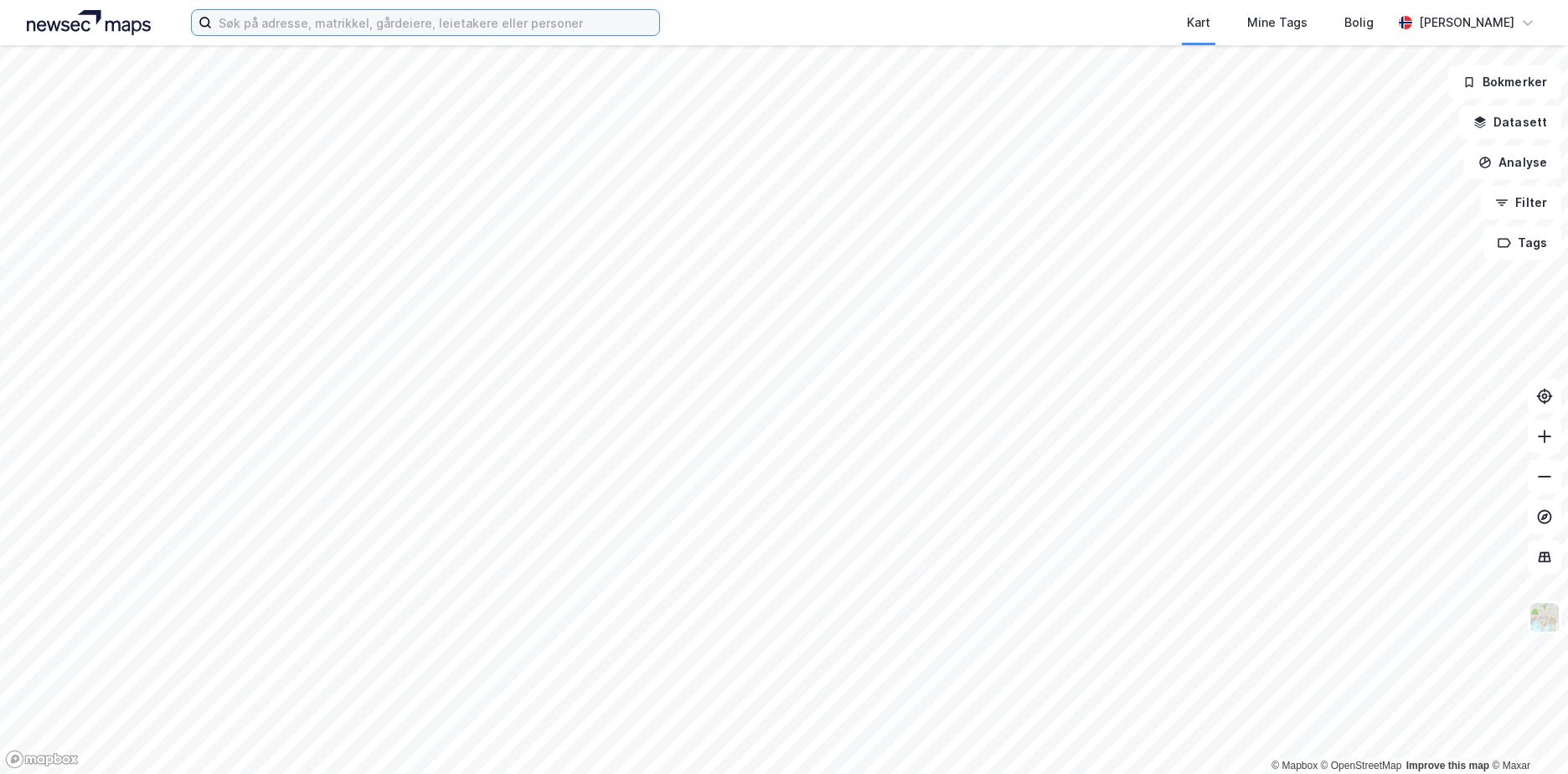
click at [269, 26] on input at bounding box center [435, 23] width 448 height 25
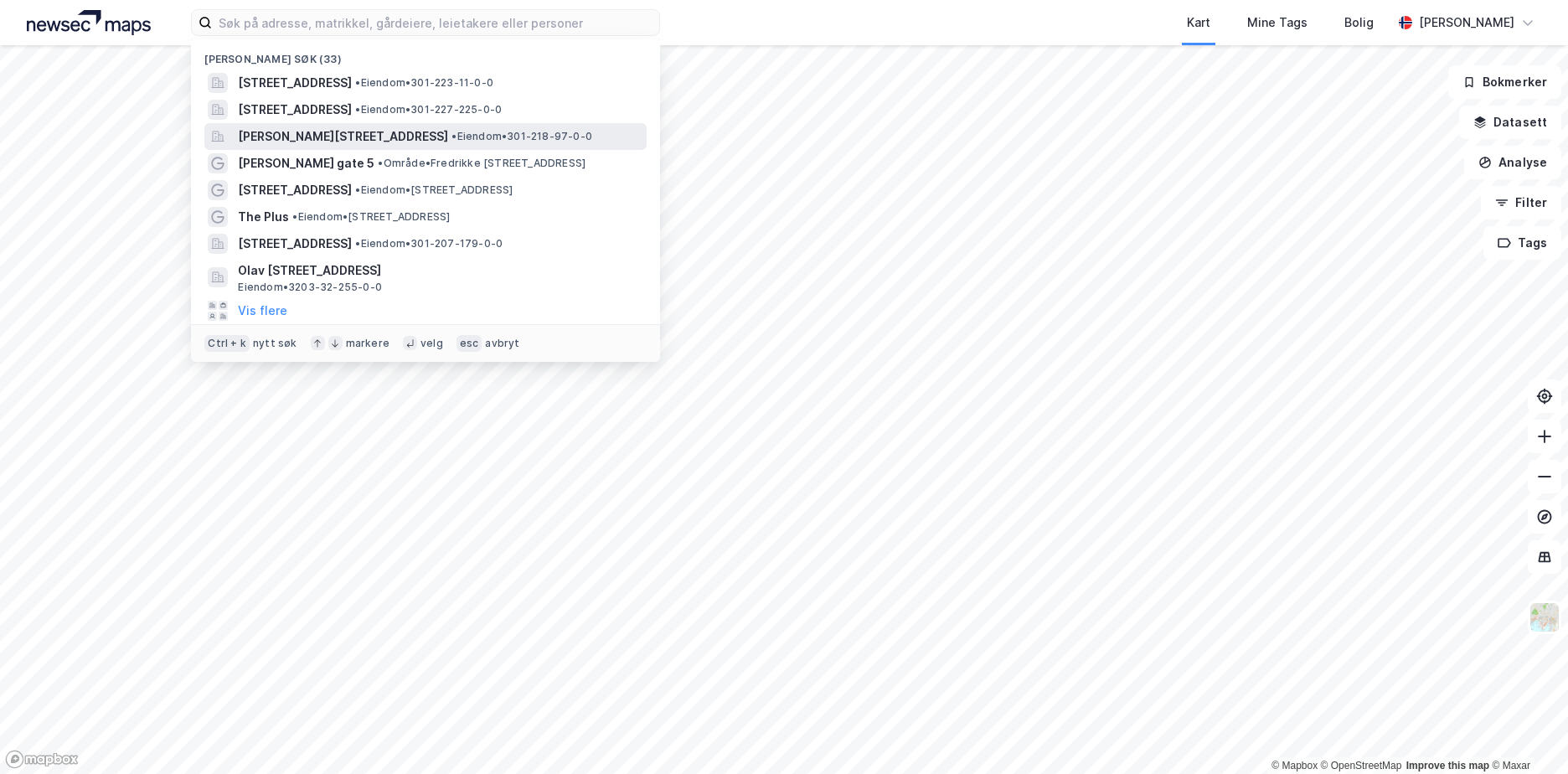
click at [294, 131] on span "[PERSON_NAME][STREET_ADDRESS]" at bounding box center [342, 136] width 210 height 20
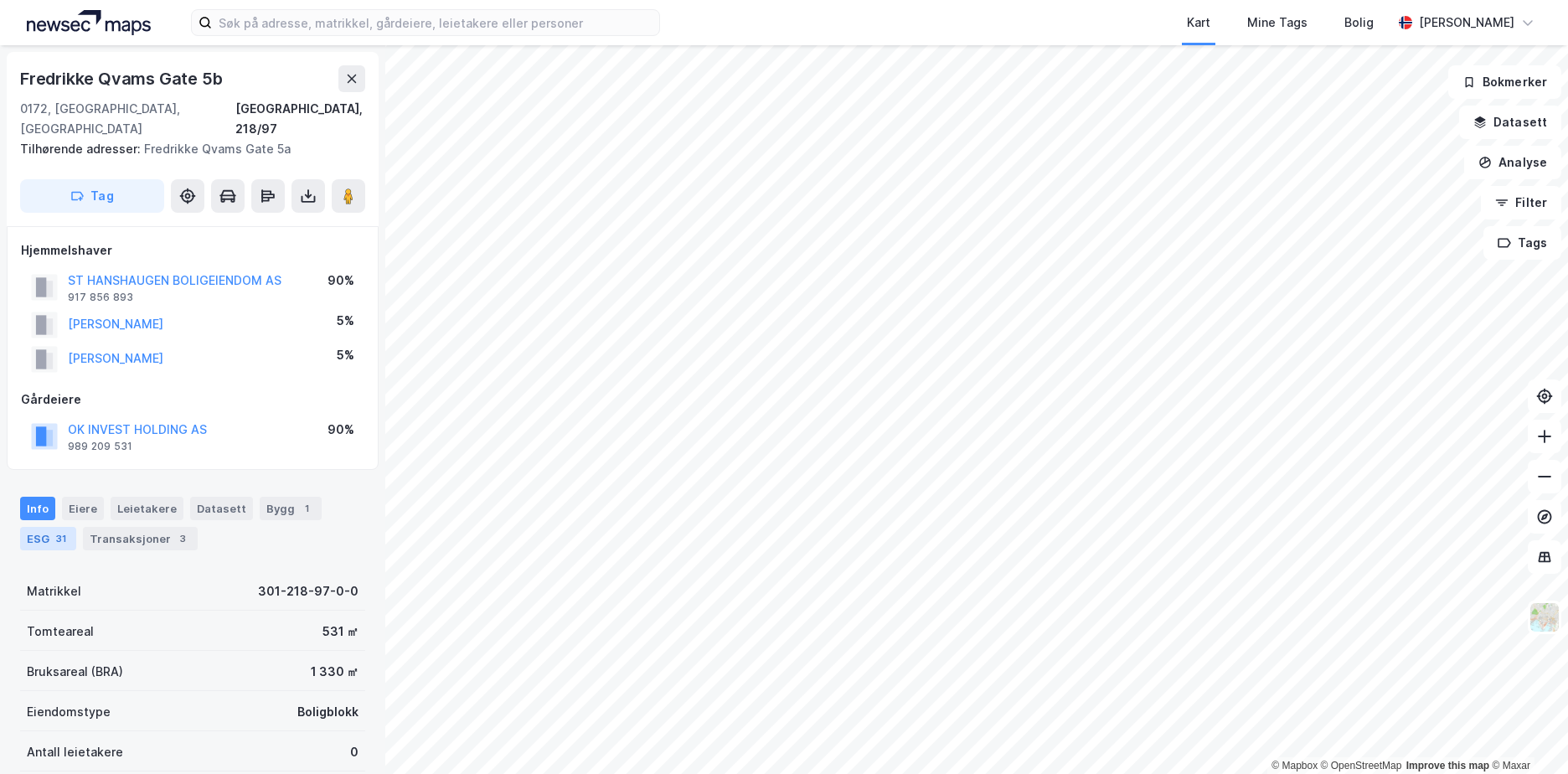
click at [51, 527] on div "ESG 31" at bounding box center [48, 538] width 57 height 24
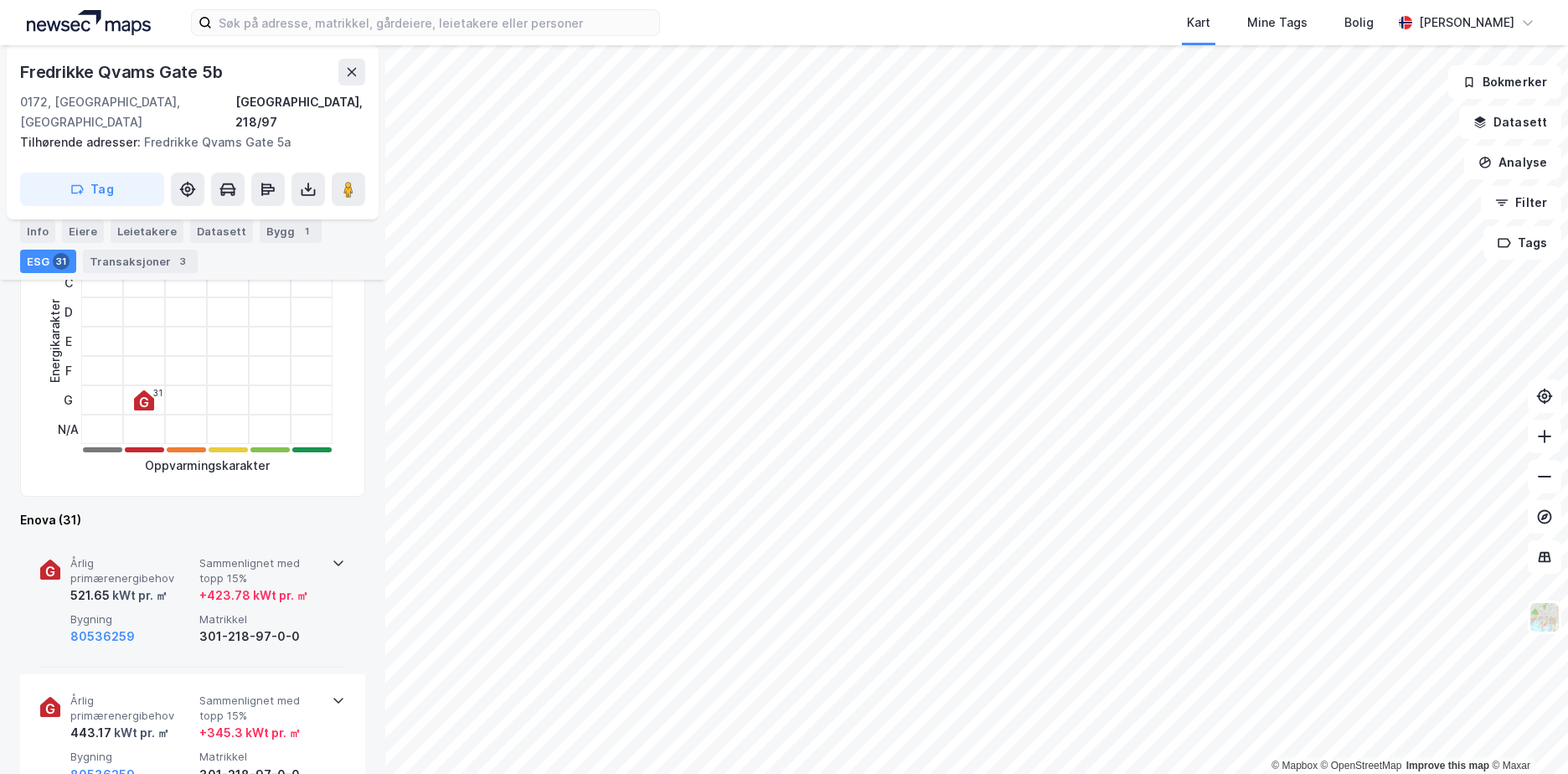
scroll to position [502, 0]
